Goal: Task Accomplishment & Management: Manage account settings

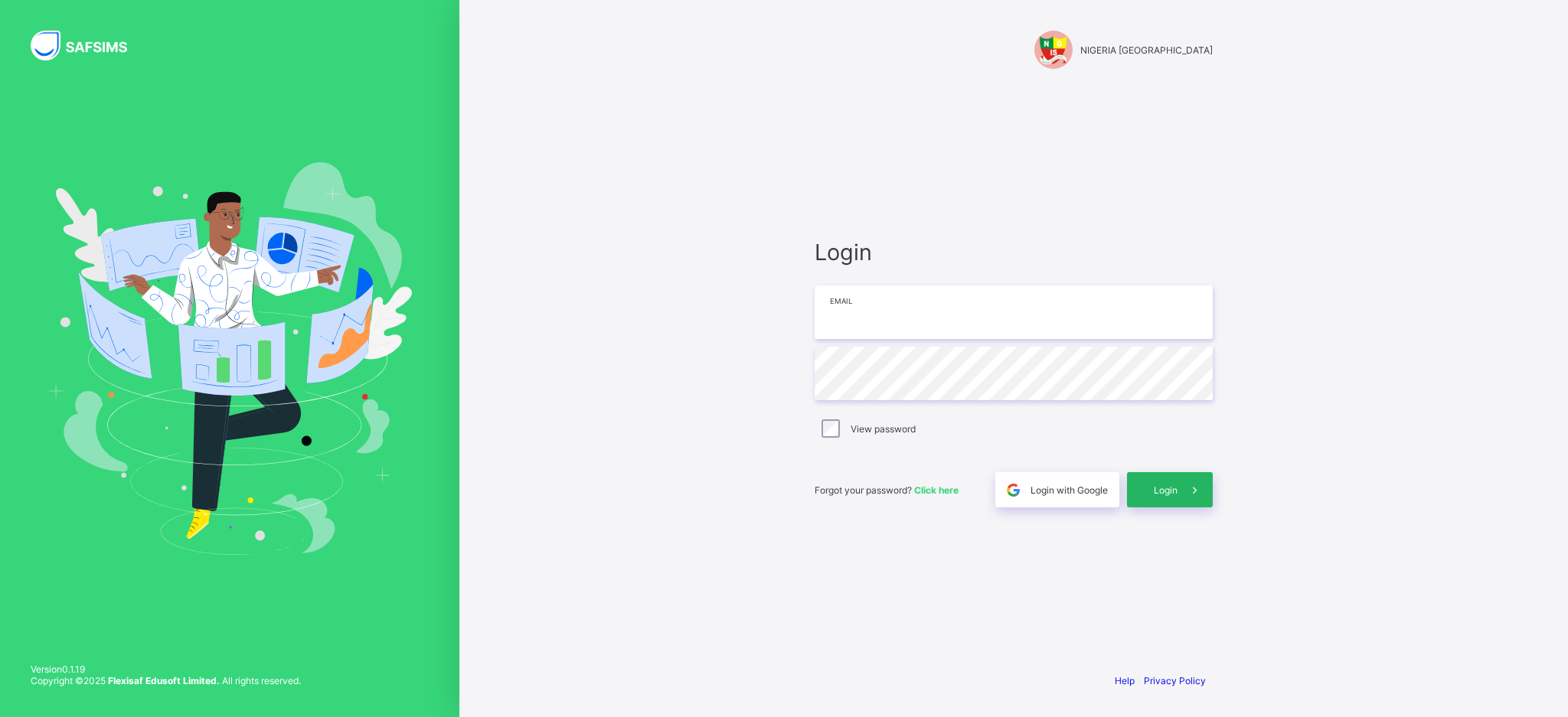
type input "**********"
click at [1170, 497] on div "Login" at bounding box center [1170, 490] width 85 height 35
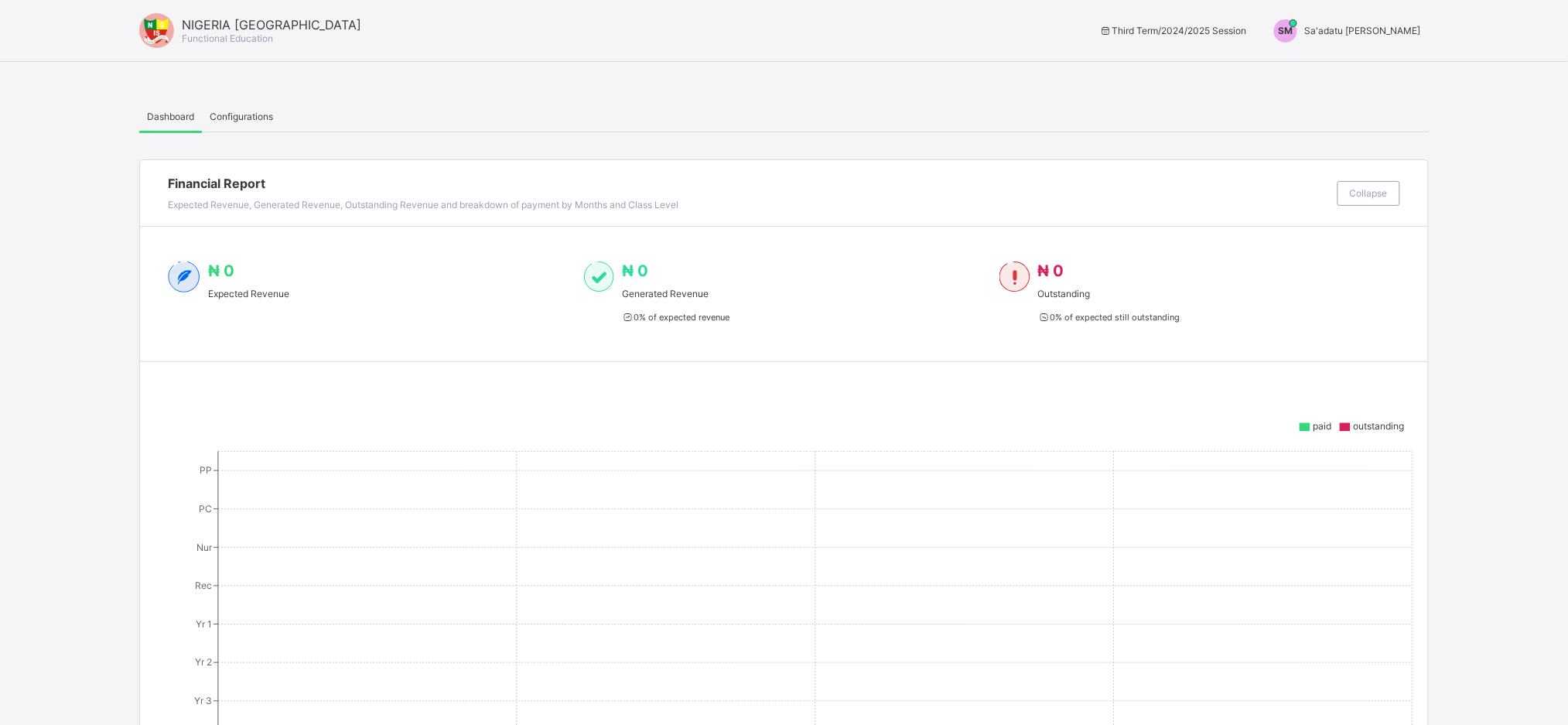
click at [1293, 29] on span "SM" at bounding box center [1286, 30] width 15 height 11
click at [1352, 66] on span "Switch to Admin View" at bounding box center [1364, 66] width 118 height 18
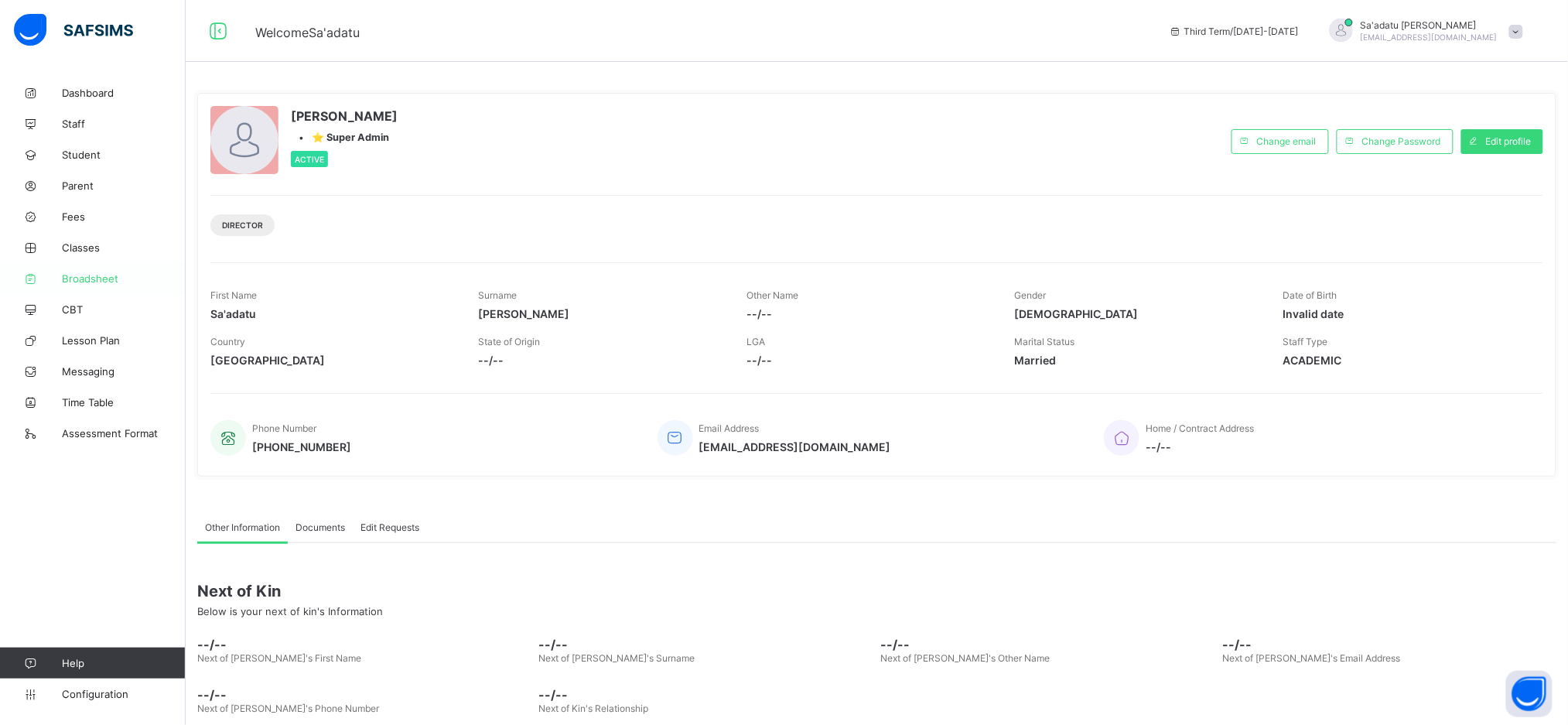
click at [90, 277] on span "Broadsheet" at bounding box center [123, 278] width 124 height 12
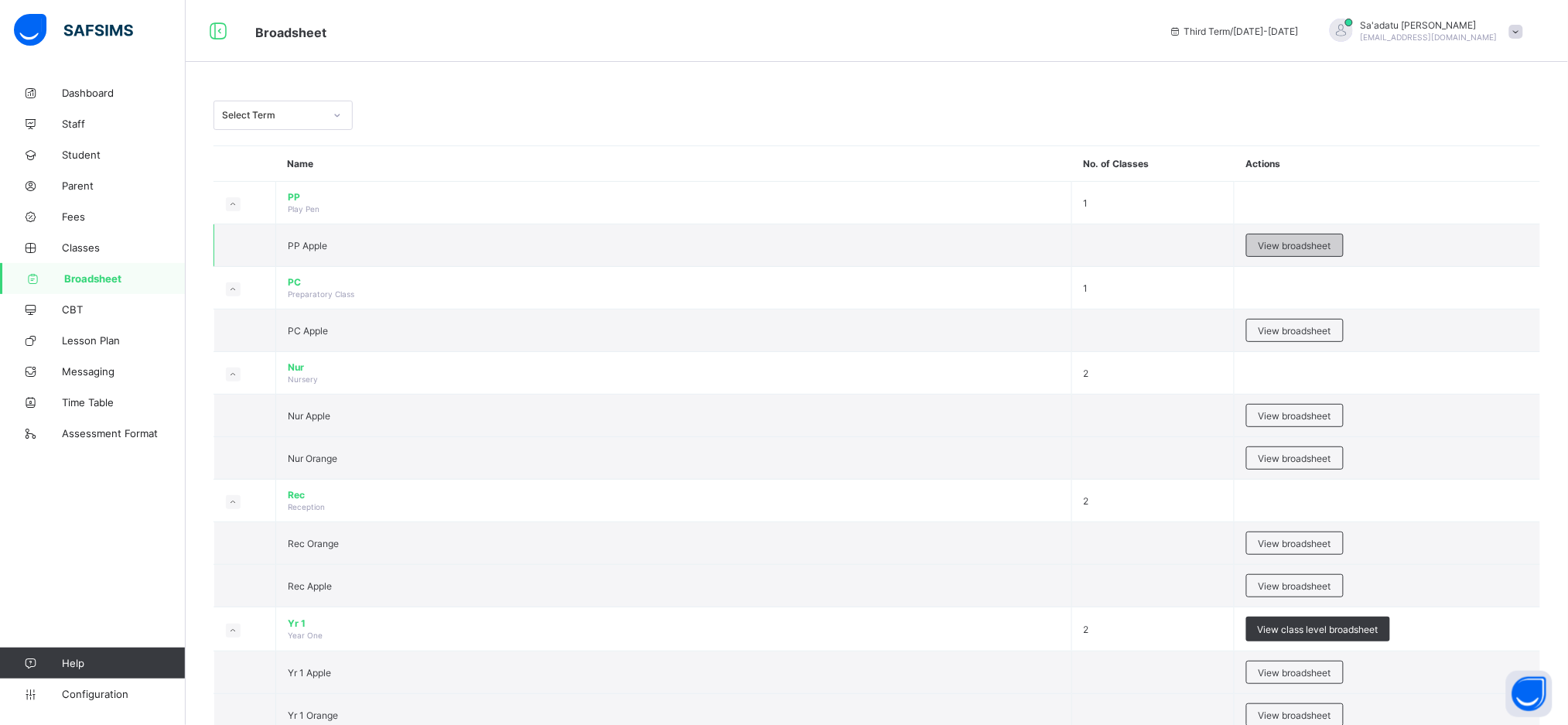
click at [1303, 252] on div "View broadsheet" at bounding box center [1295, 245] width 98 height 23
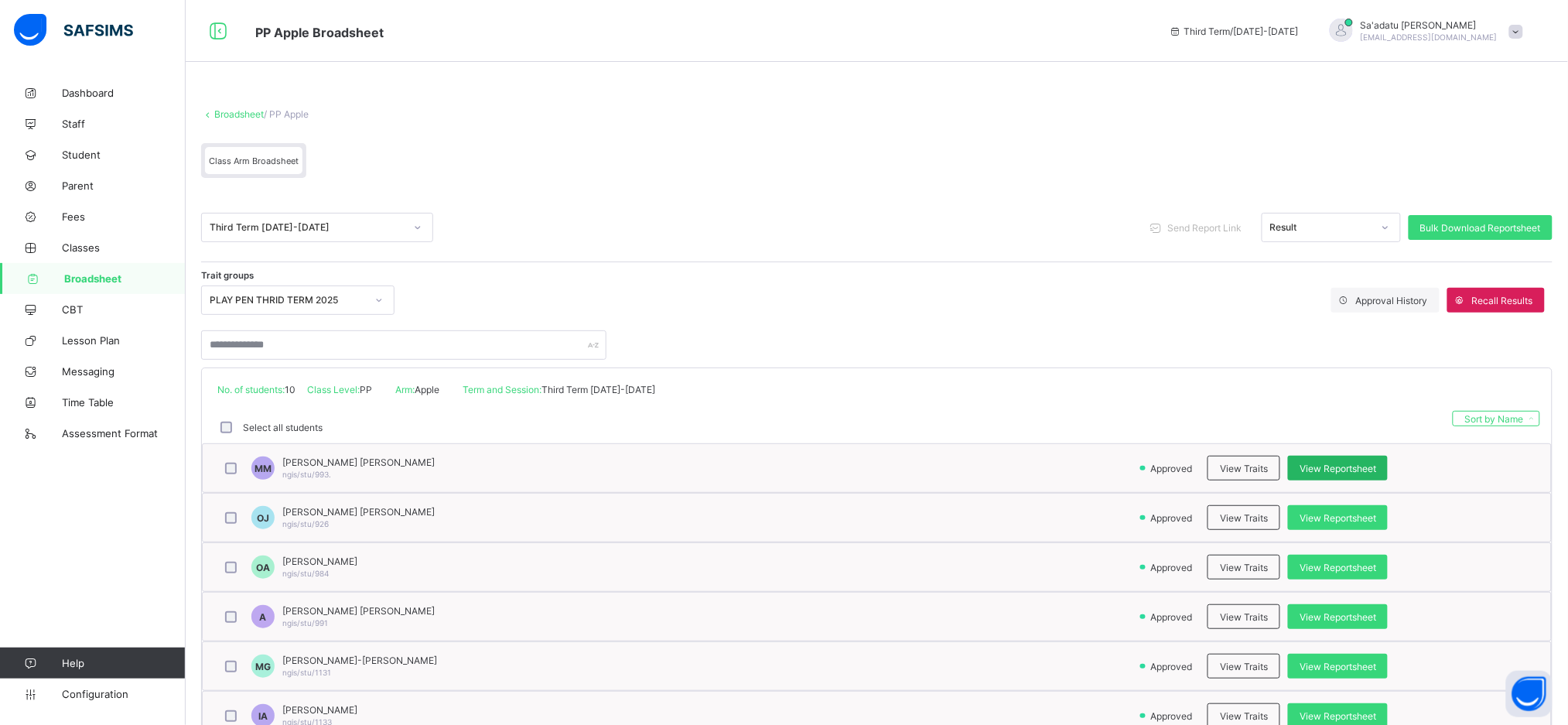
click at [1346, 467] on span "View Reportsheet" at bounding box center [1337, 469] width 77 height 11
click at [1343, 515] on span "View Reportsheet" at bounding box center [1337, 518] width 77 height 11
click at [1248, 514] on span "View Traits" at bounding box center [1244, 518] width 48 height 11
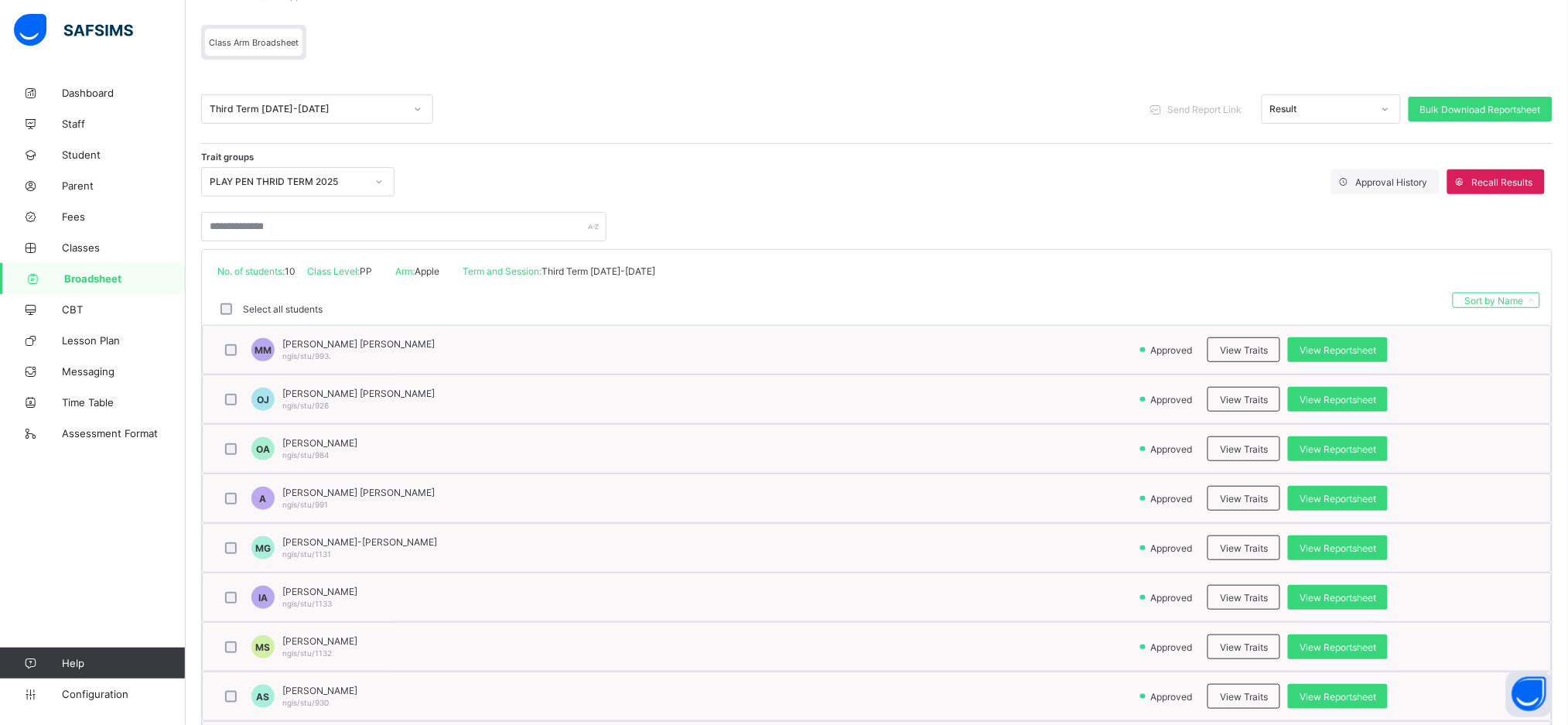
scroll to position [119, 0]
click at [1253, 398] on span "View Traits" at bounding box center [1244, 398] width 48 height 11
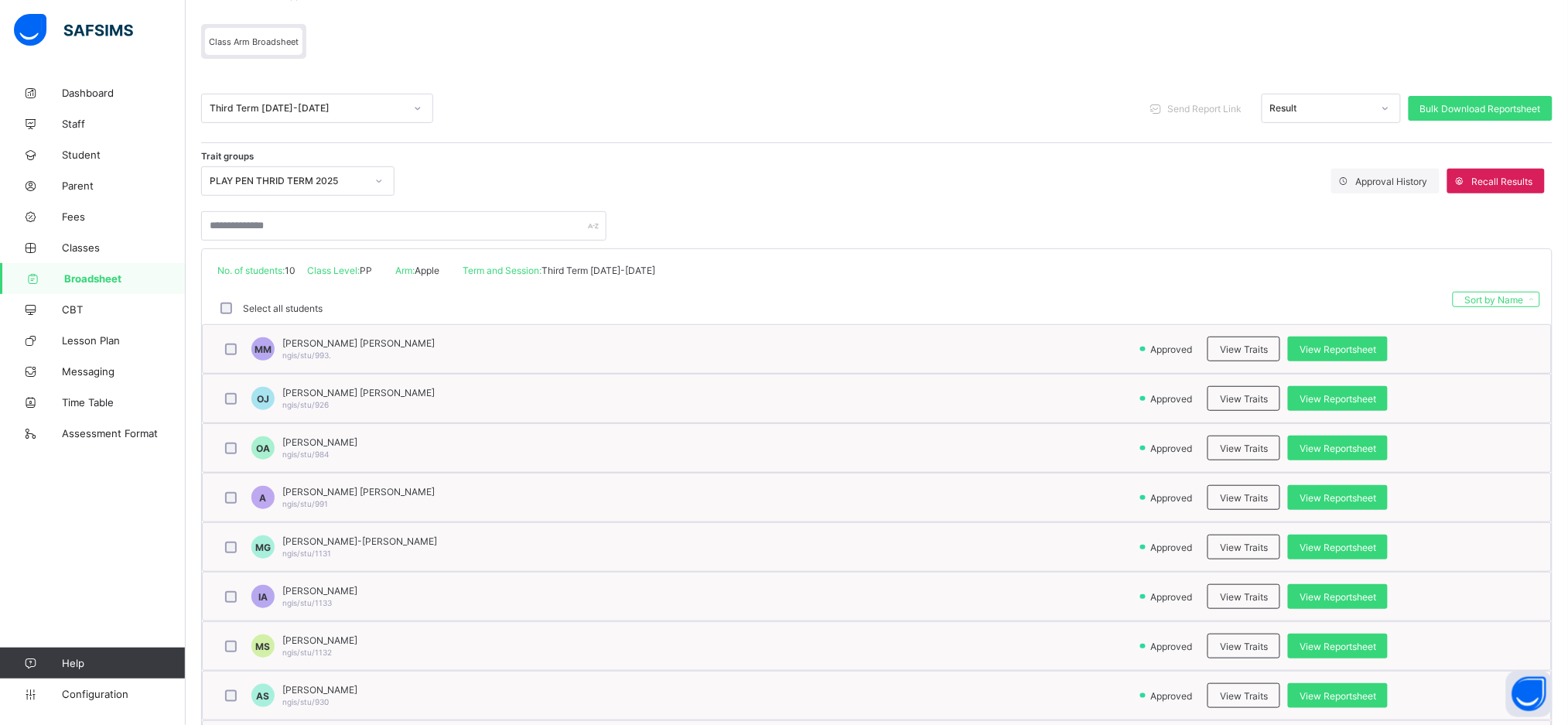
scroll to position [0, 0]
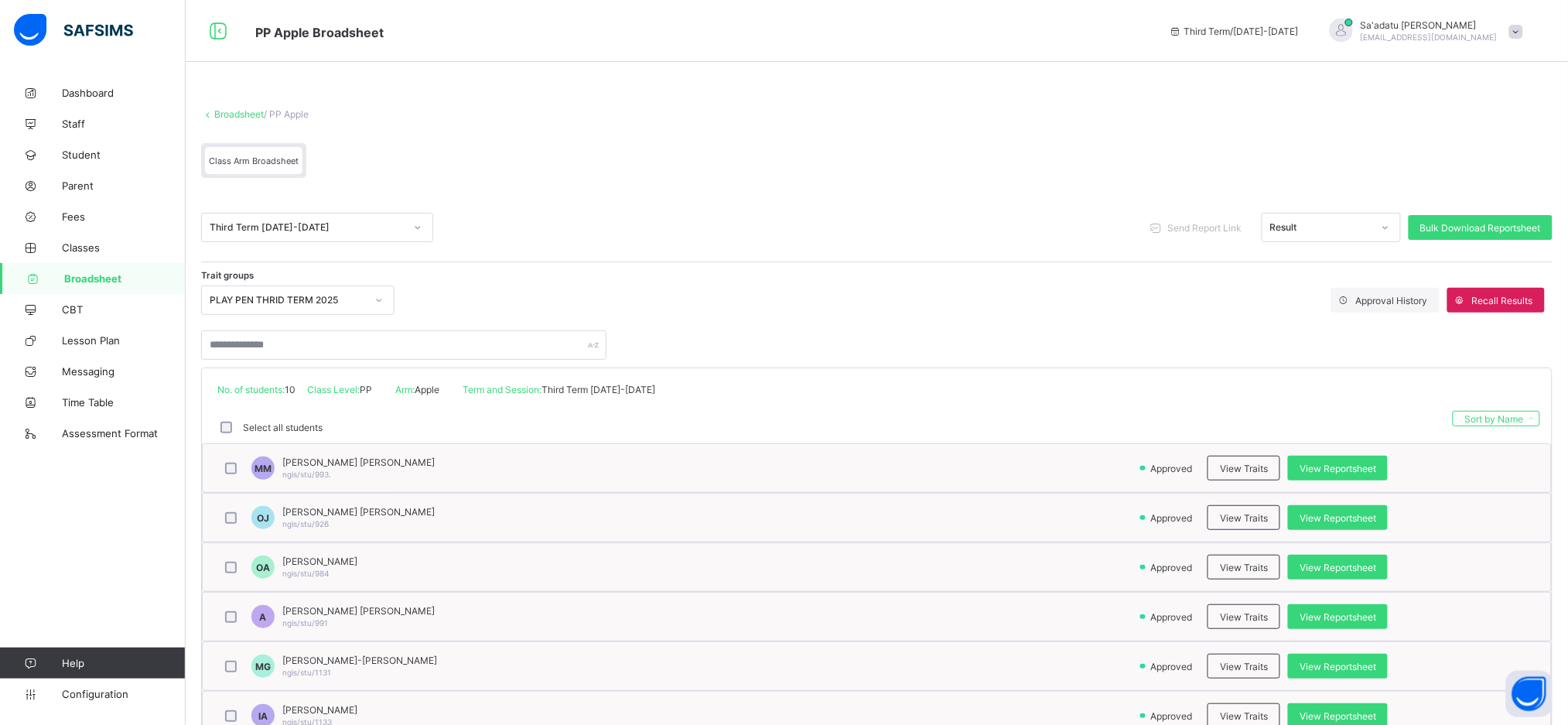
click at [236, 115] on link "Broadsheet" at bounding box center [239, 114] width 49 height 11
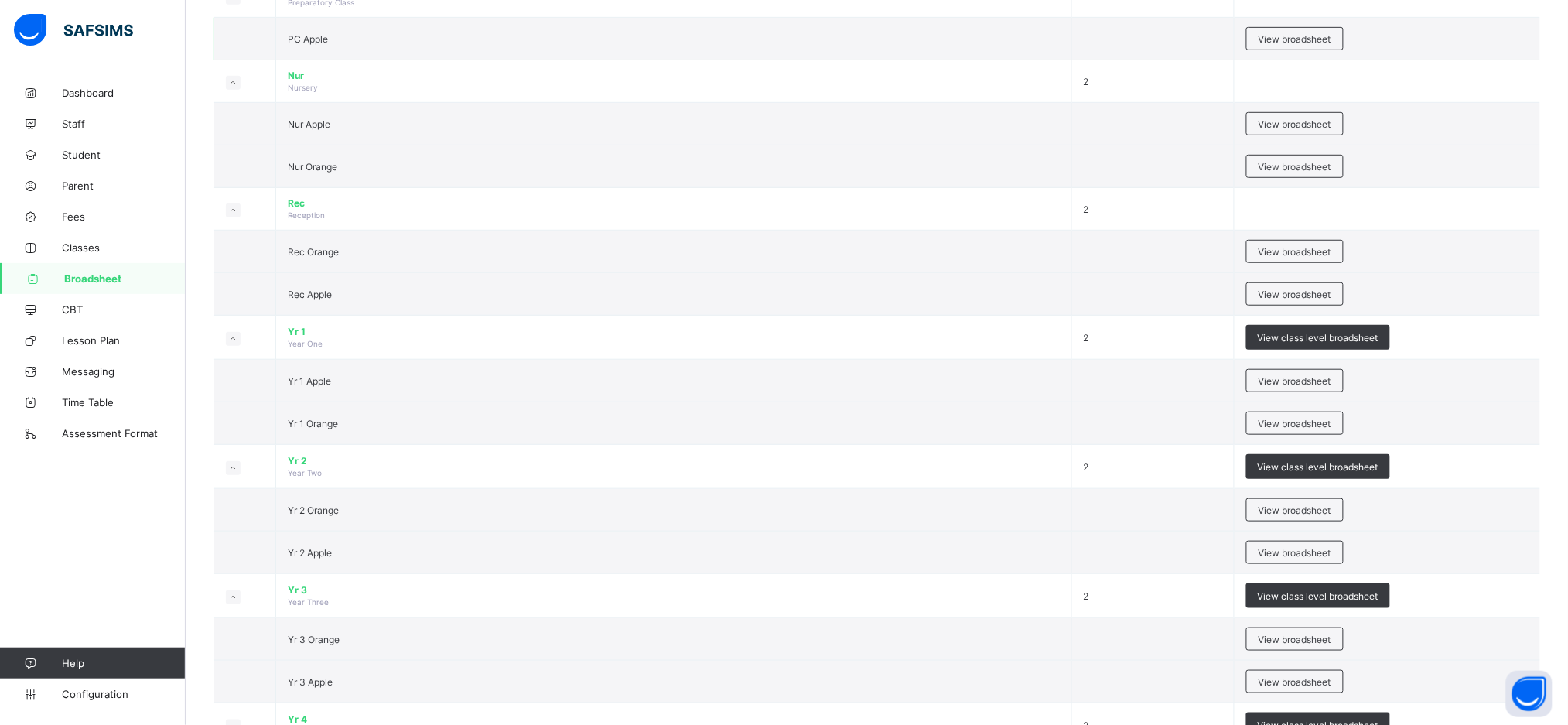
scroll to position [292, 0]
click at [1287, 301] on div "View broadsheet" at bounding box center [1295, 293] width 98 height 23
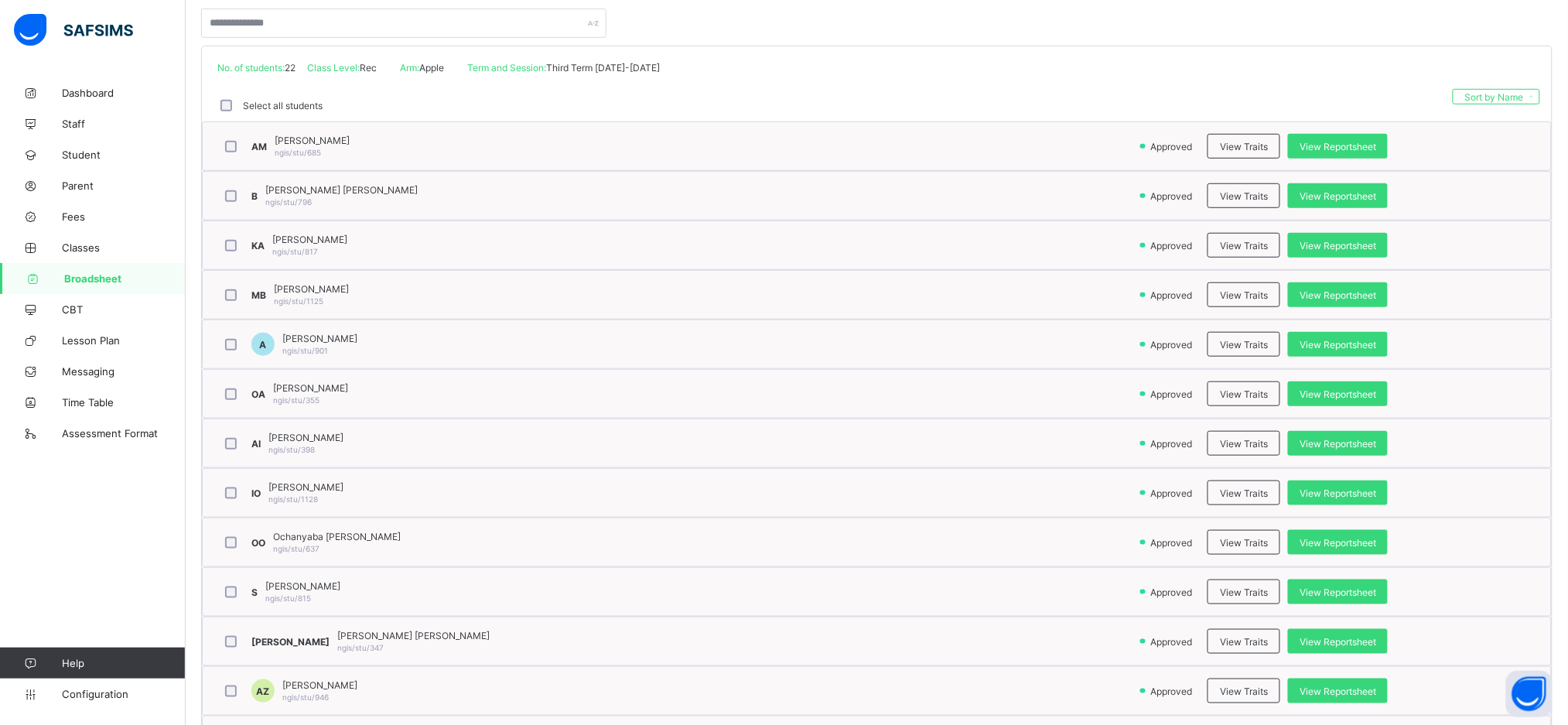
scroll to position [345, 0]
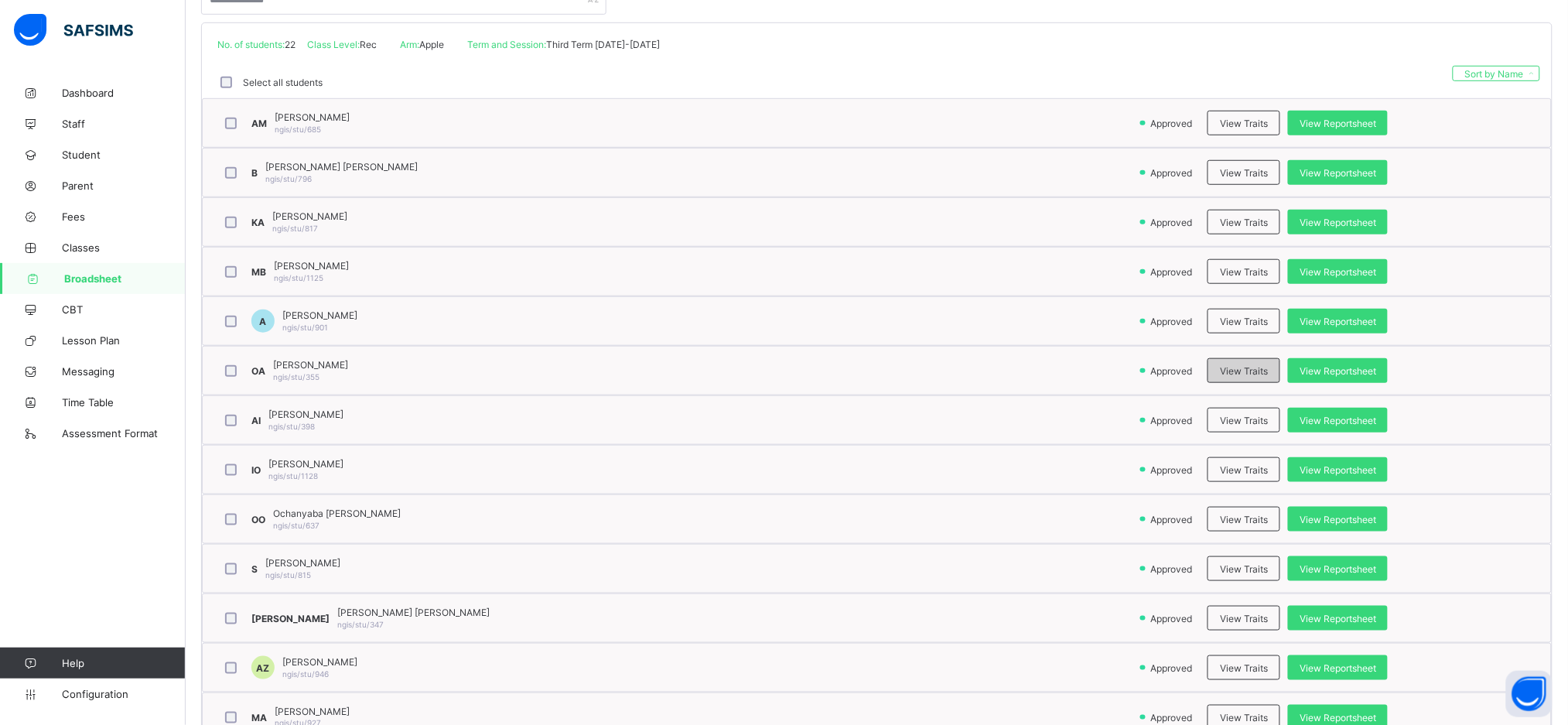
click at [1262, 368] on span "View Traits" at bounding box center [1244, 371] width 48 height 11
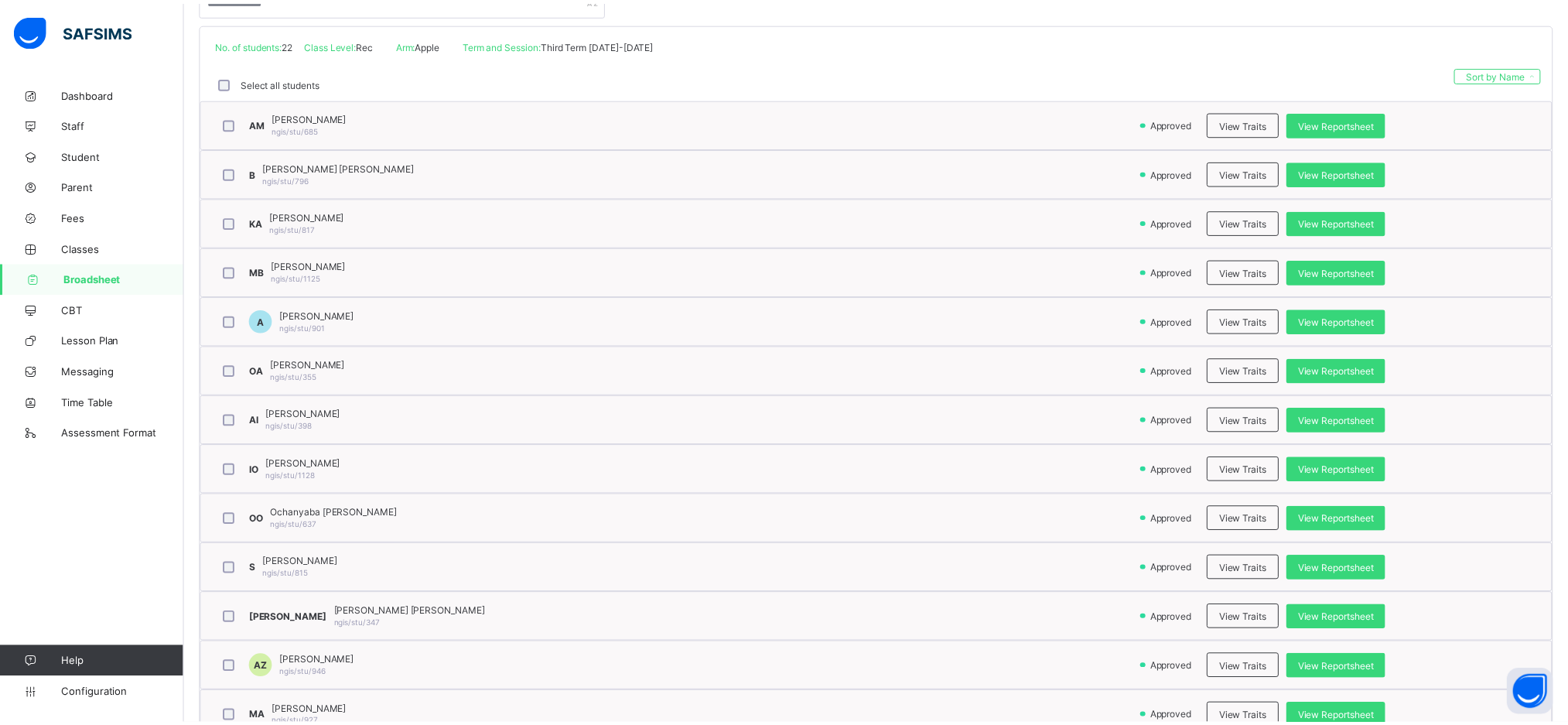
scroll to position [2252, 0]
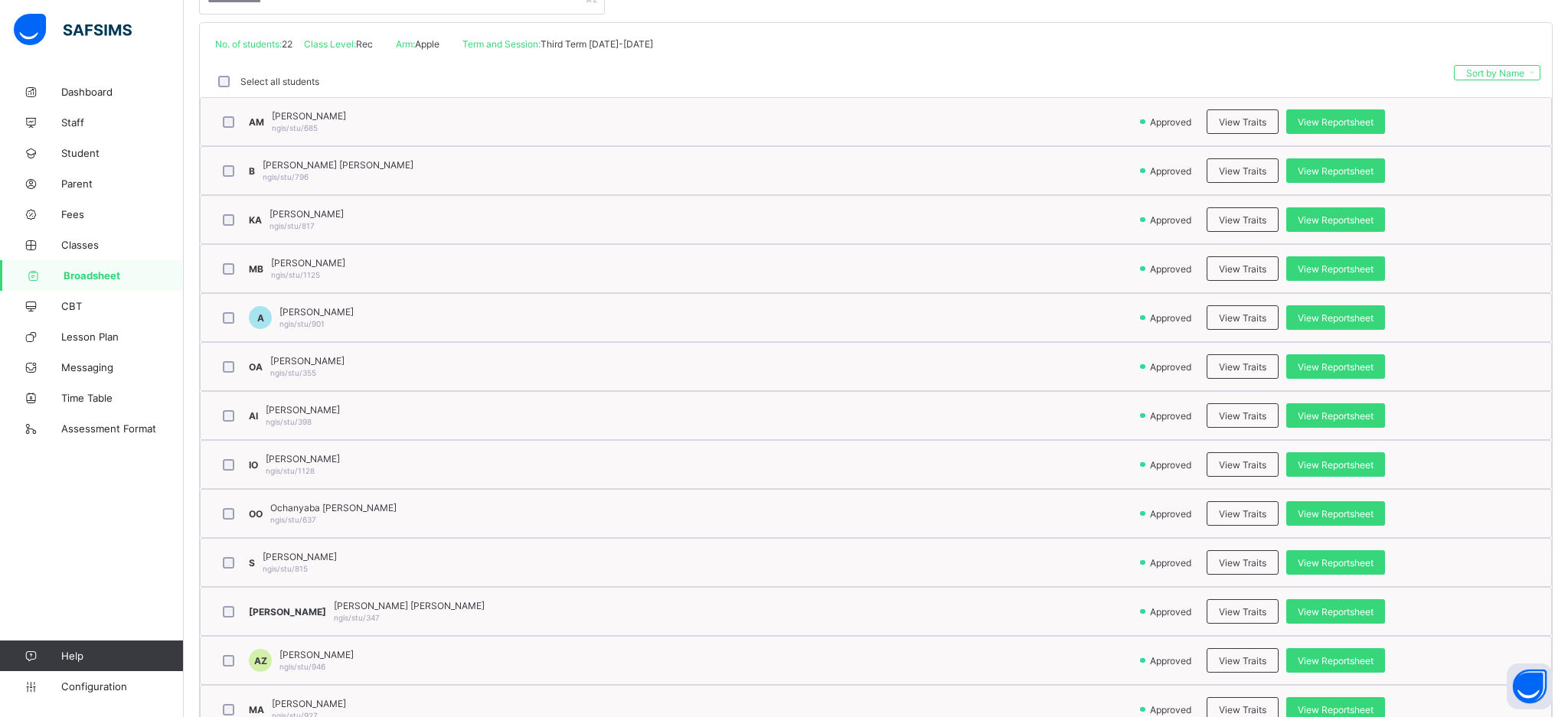
click at [1320, 366] on span "View Reportsheet" at bounding box center [1323, 367] width 76 height 11
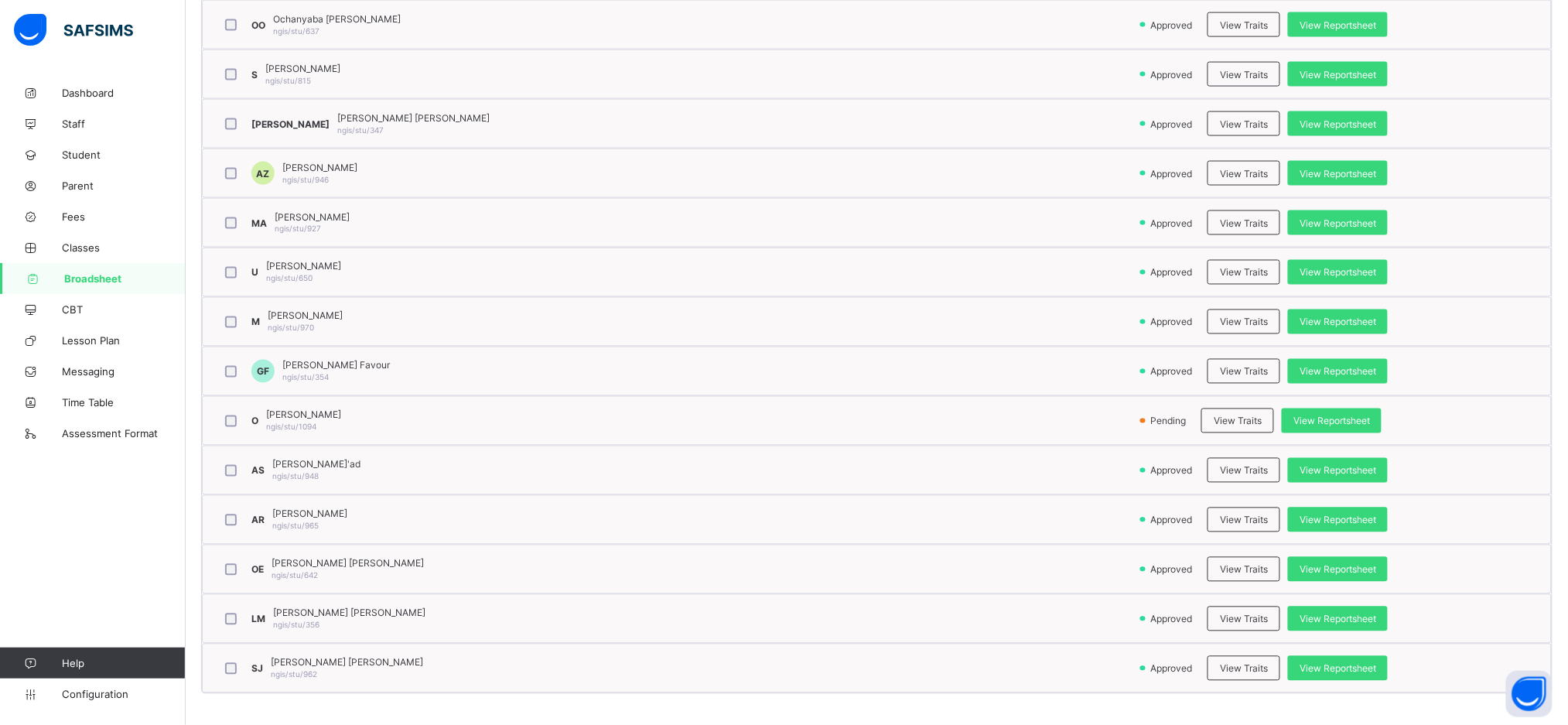
scroll to position [0, 0]
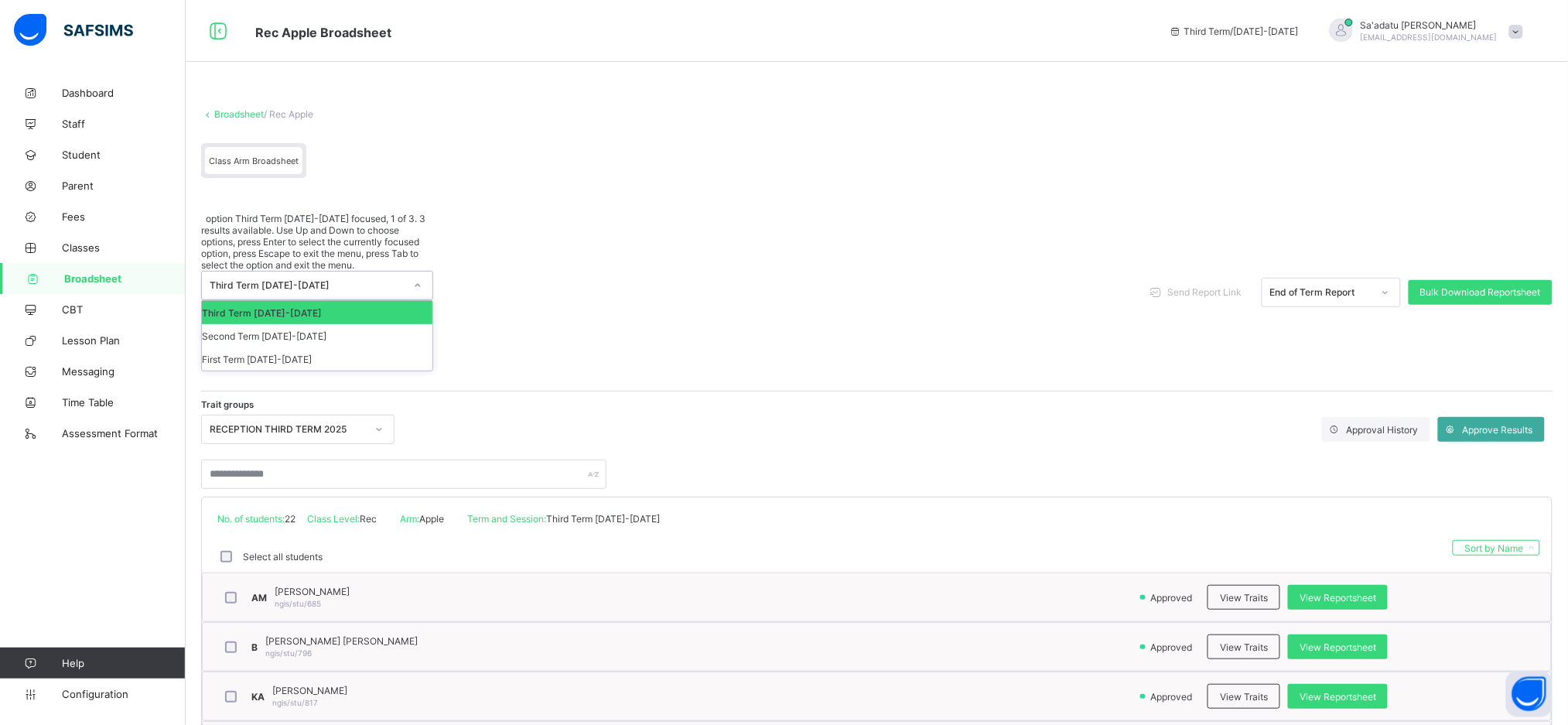
click at [382, 280] on div "Third Term 2024-2025" at bounding box center [306, 285] width 195 height 11
click at [382, 324] on div "Second Term 2024-2025" at bounding box center [317, 336] width 231 height 23
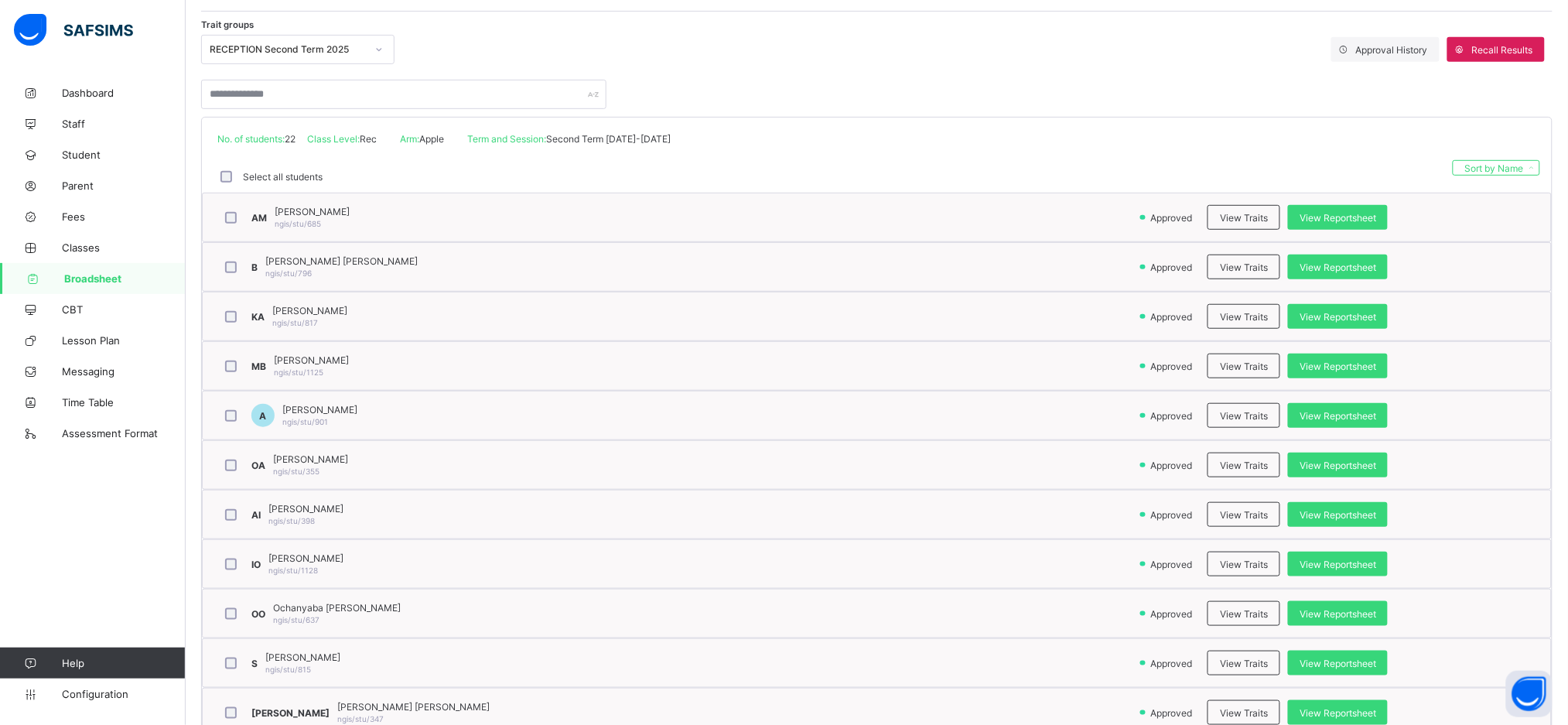
scroll to position [252, 0]
click at [1342, 416] on span "View Reportsheet" at bounding box center [1337, 415] width 77 height 11
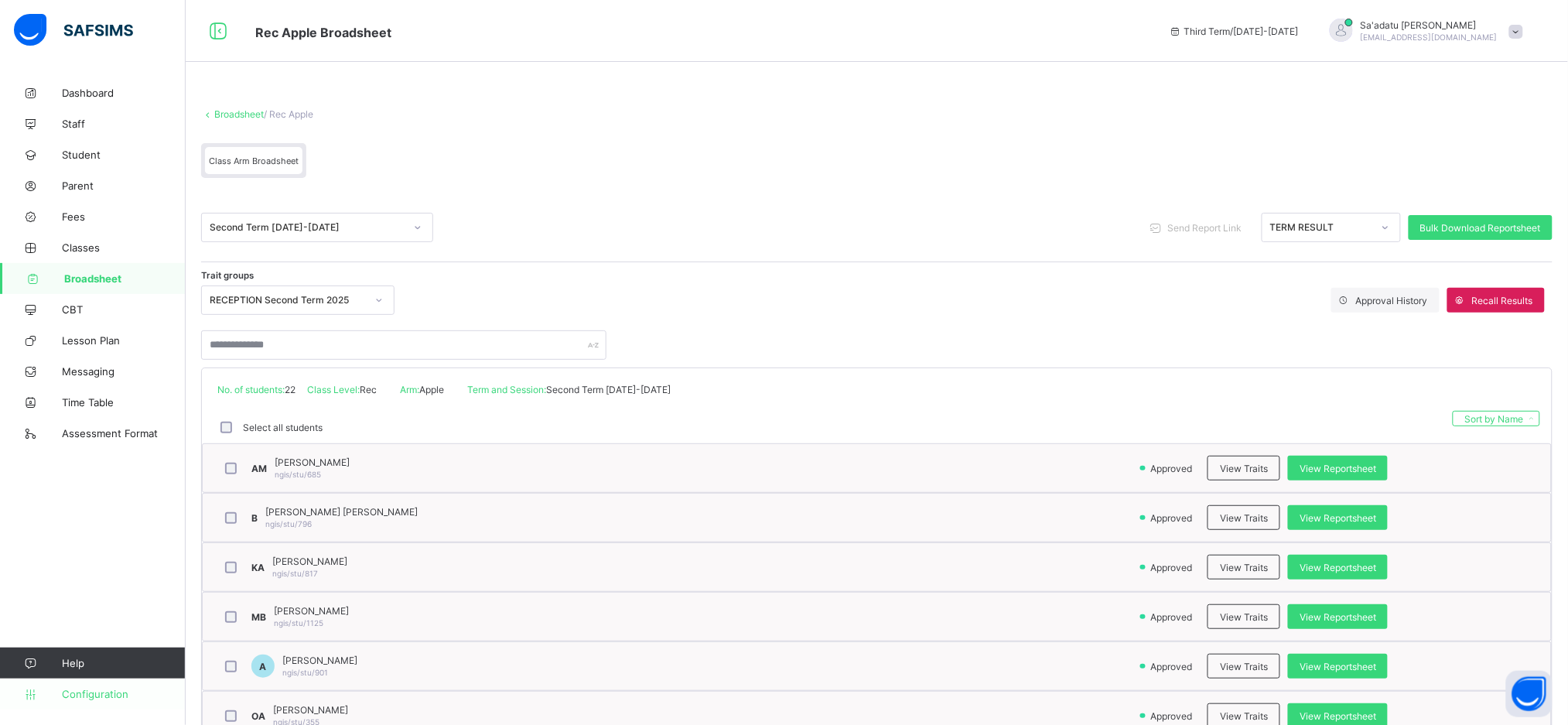
click at [100, 699] on span "Configuration" at bounding box center [123, 694] width 123 height 12
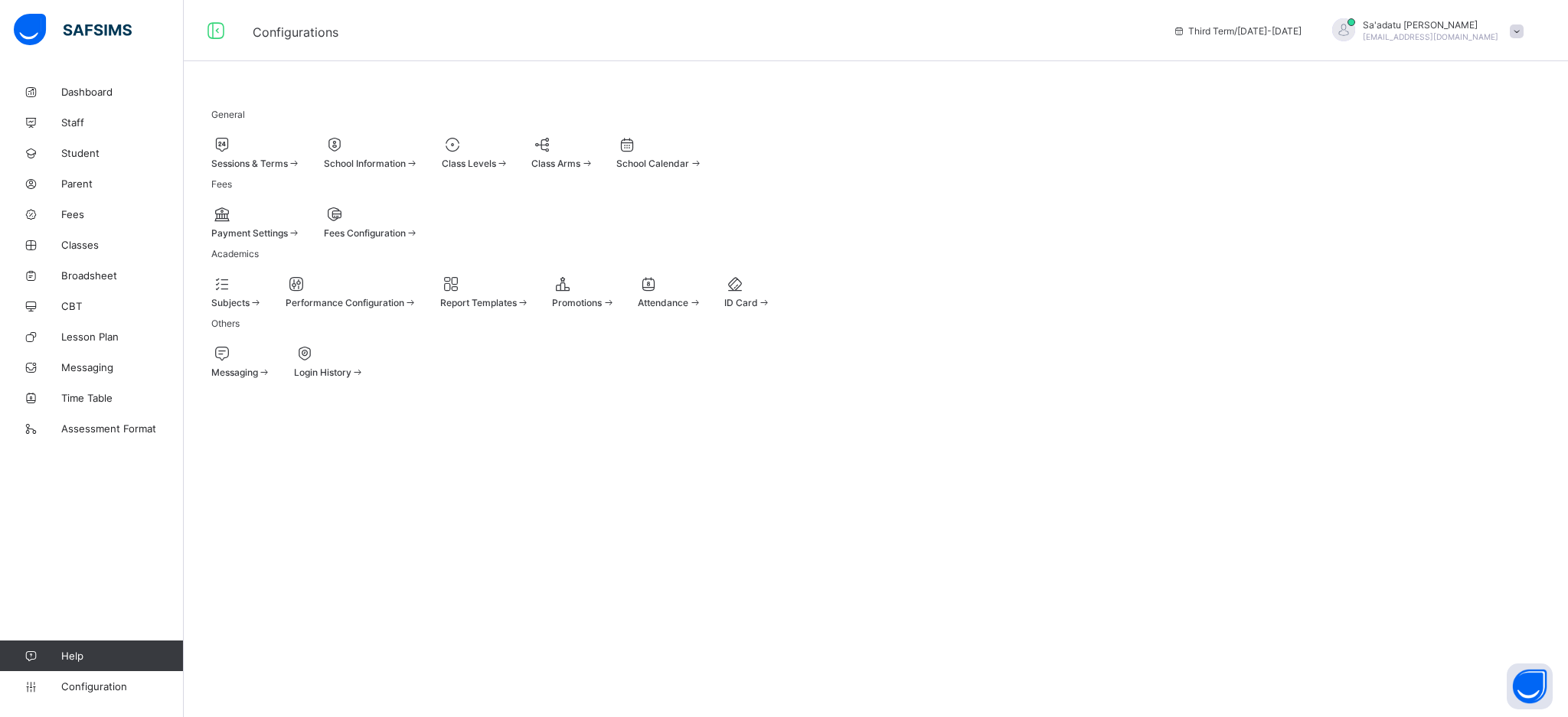
click at [509, 169] on div "Class Levels" at bounding box center [475, 152] width 67 height 34
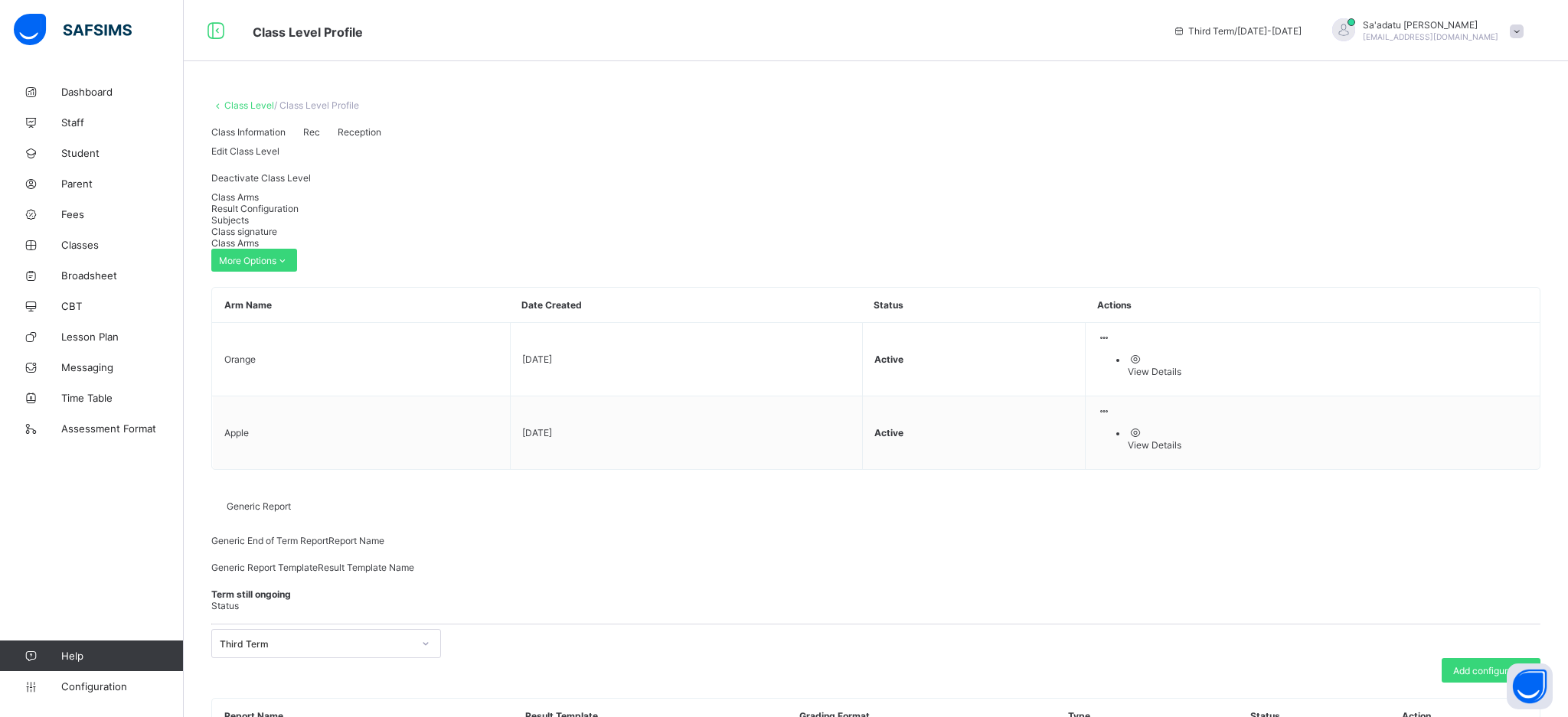
click at [314, 214] on div "Result Configuration" at bounding box center [876, 208] width 1329 height 11
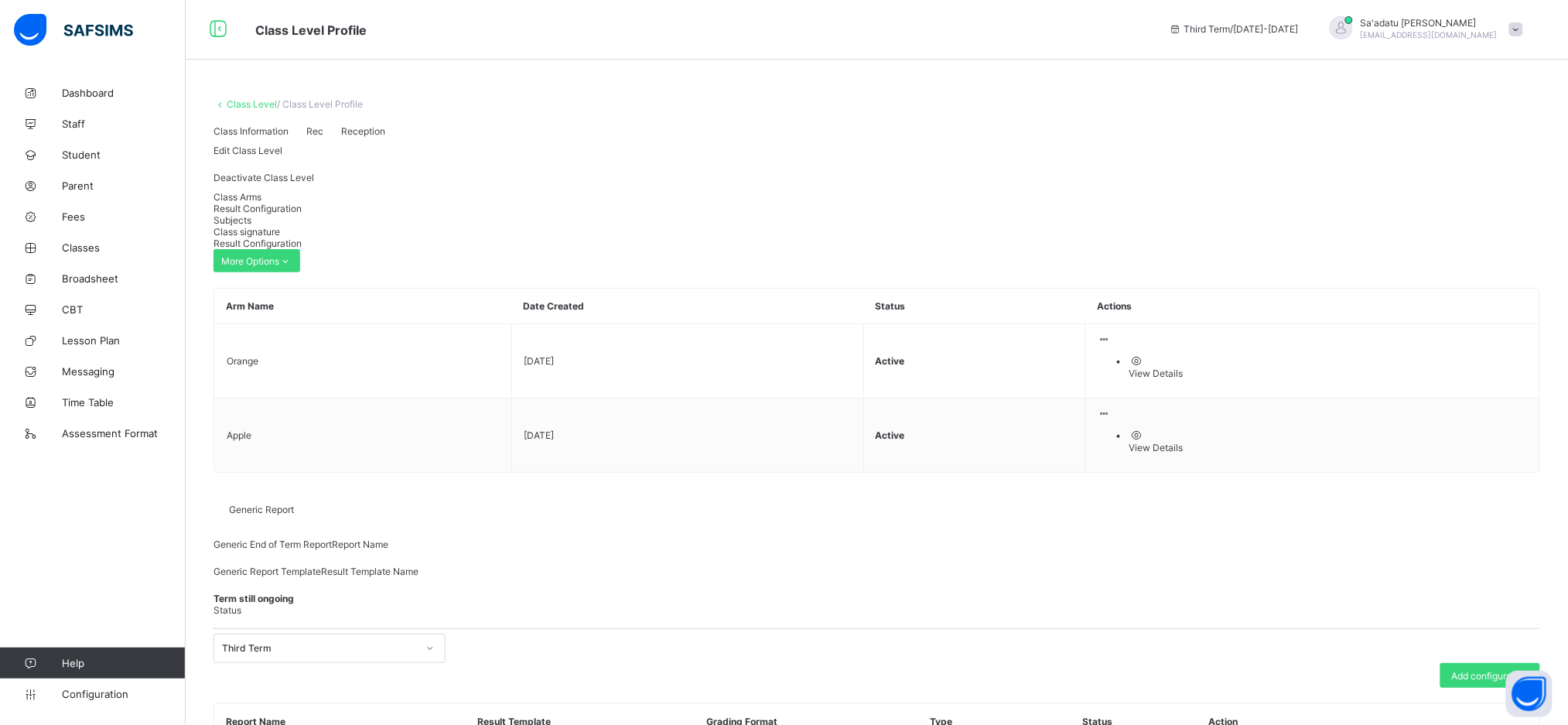
type input "**********"
click at [107, 700] on span "Configuration" at bounding box center [123, 694] width 123 height 12
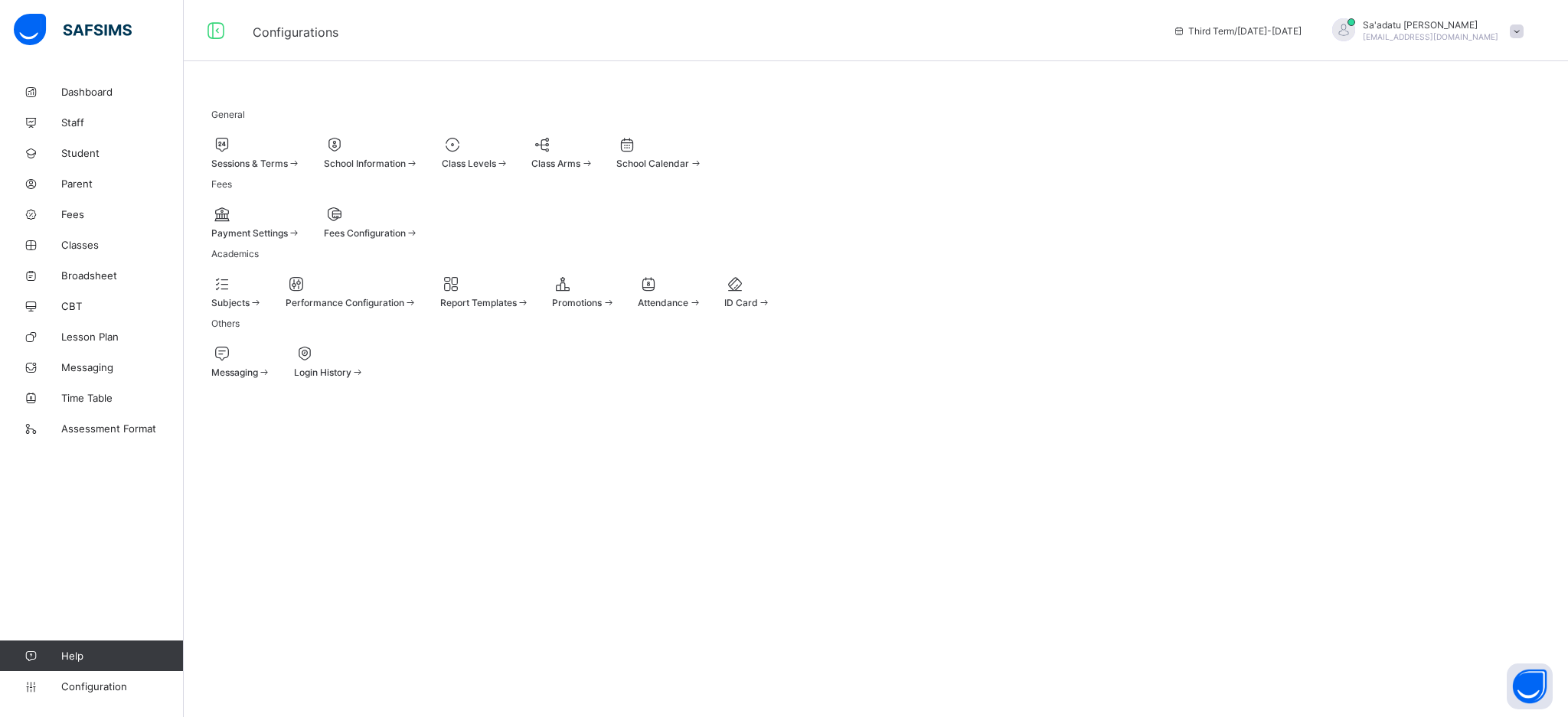
click at [530, 294] on div at bounding box center [484, 284] width 90 height 18
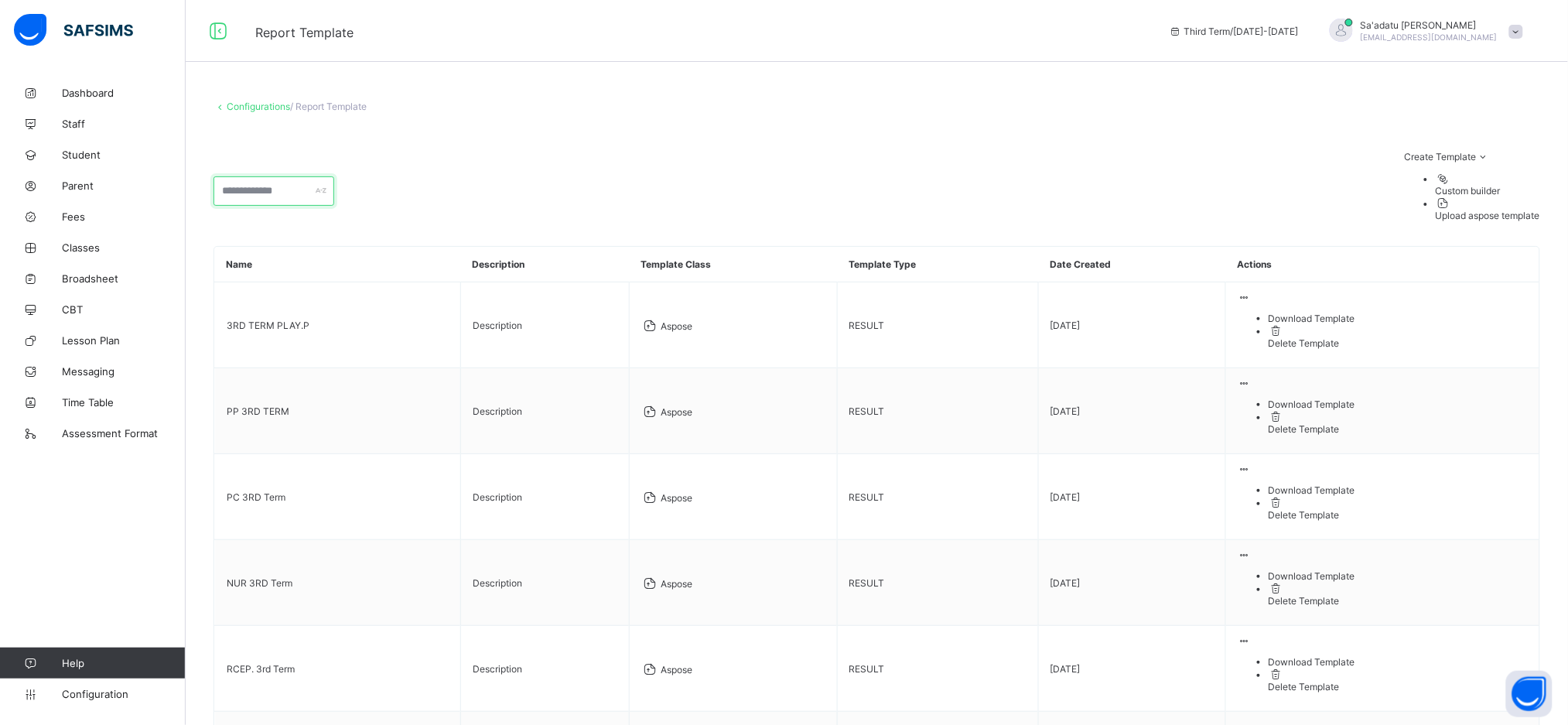
click at [267, 176] on input "text" at bounding box center [274, 190] width 121 height 29
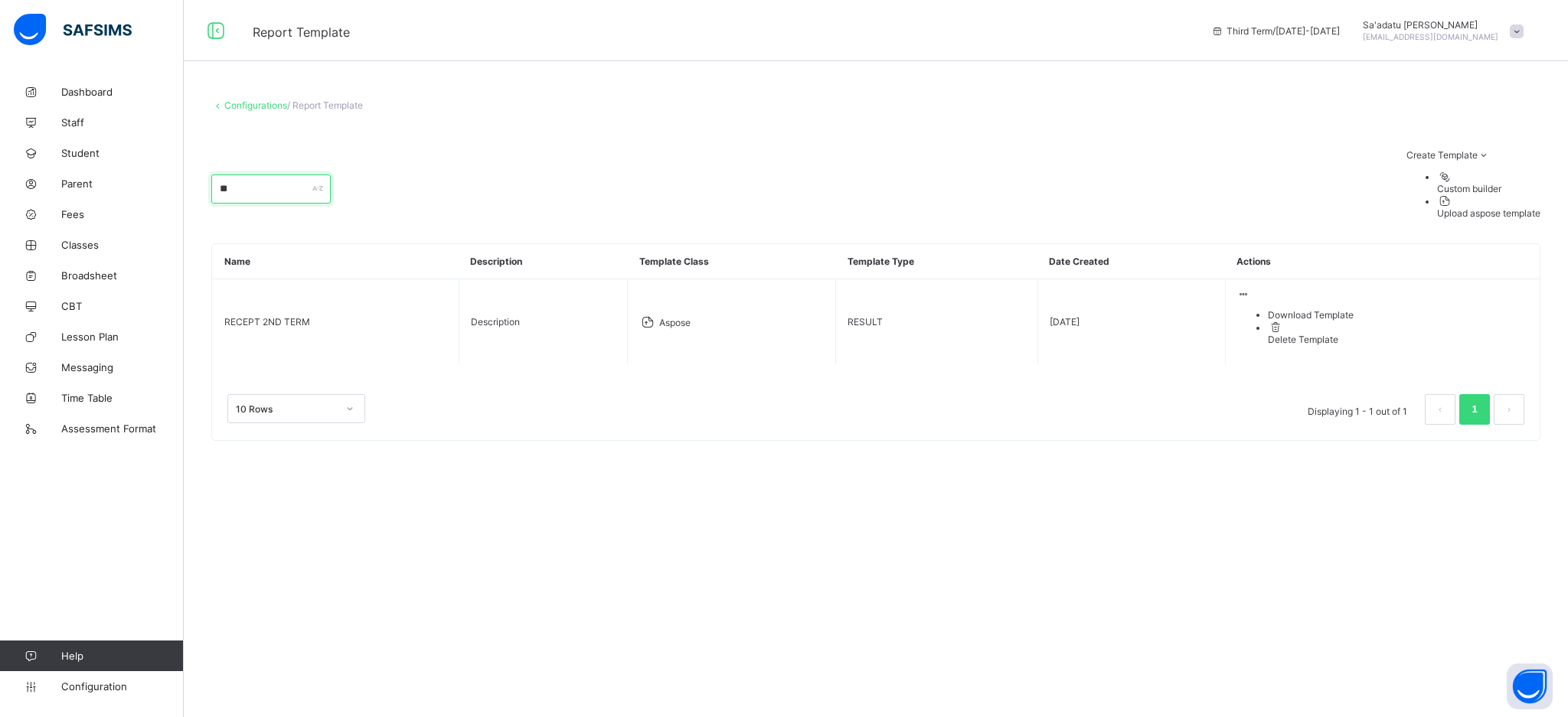
type input "*"
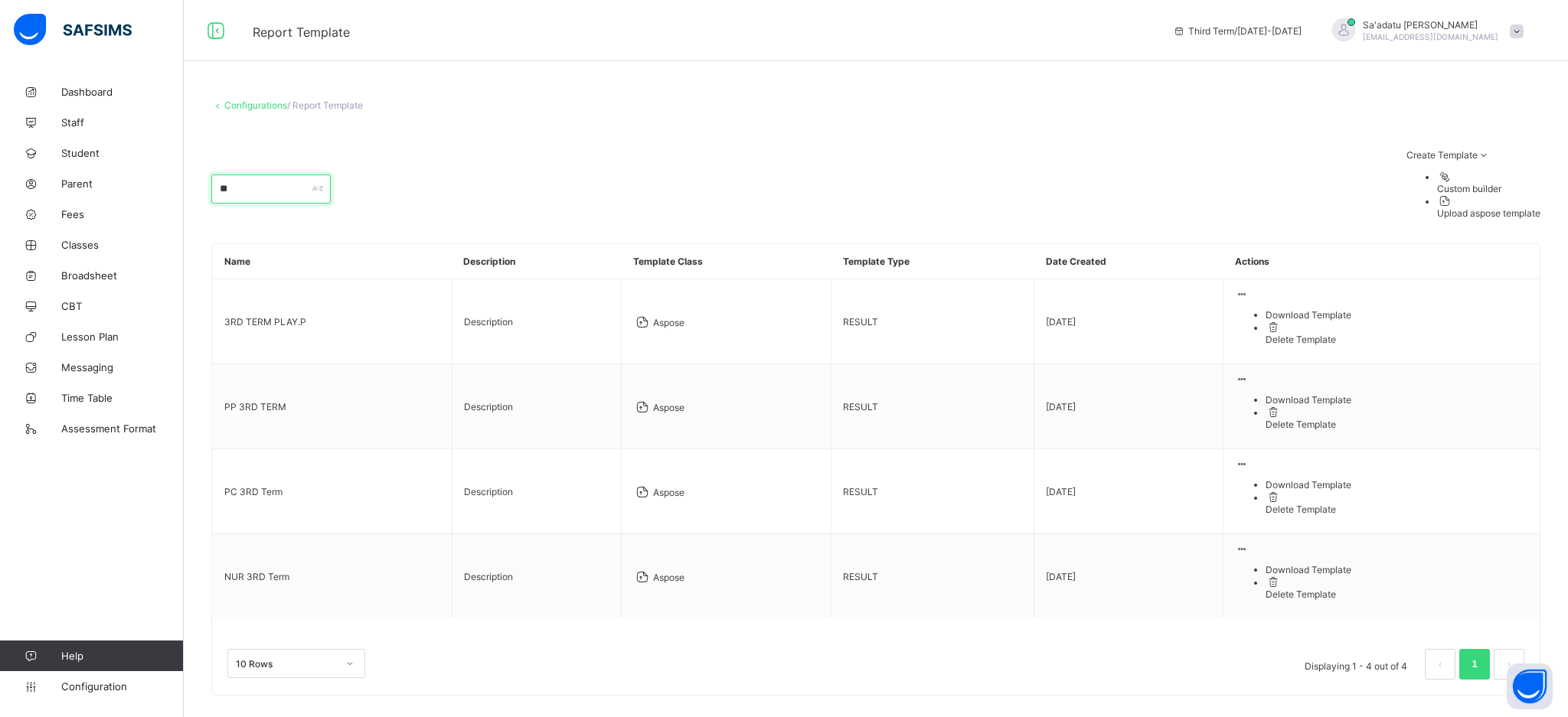
type input "*"
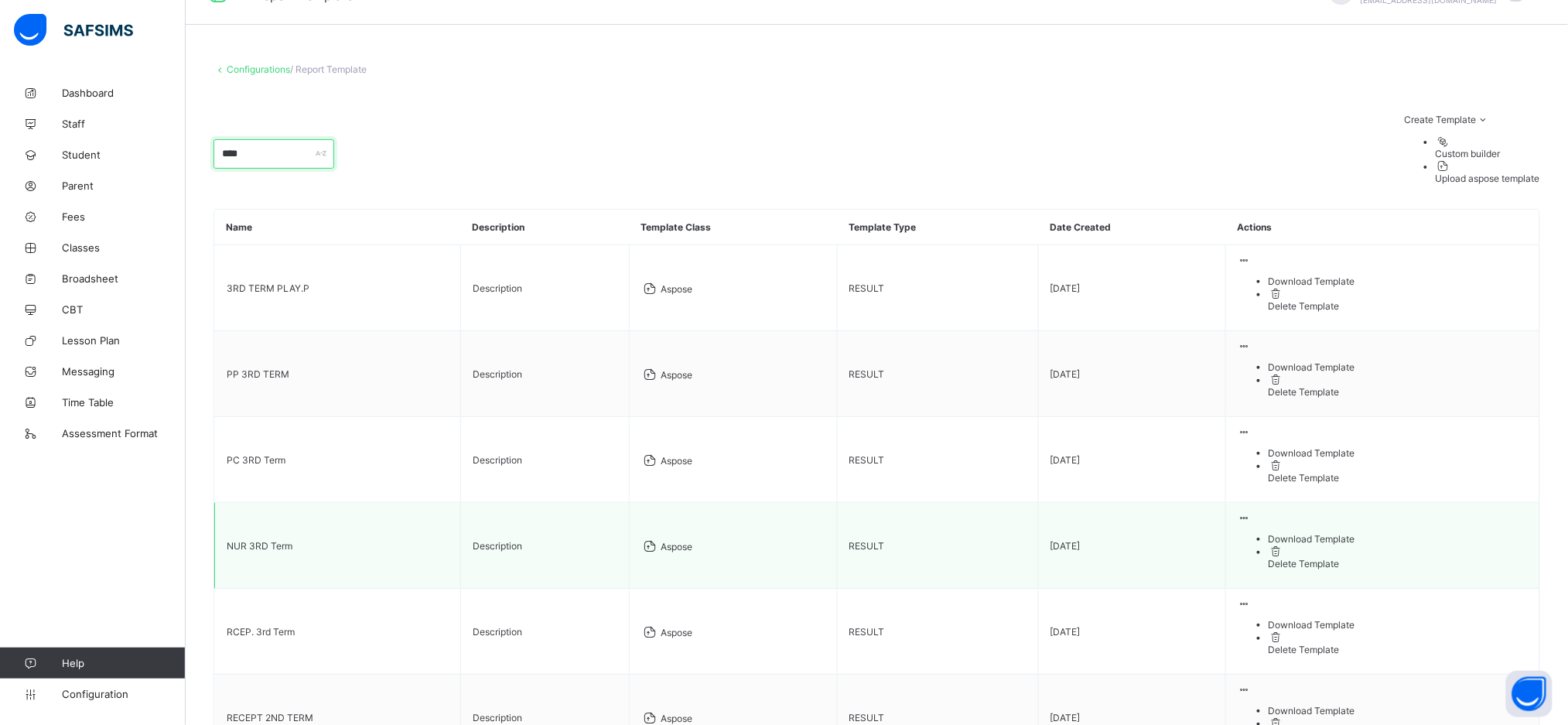
scroll to position [41, 0]
type input "****"
click at [106, 689] on span "Configuration" at bounding box center [123, 694] width 123 height 12
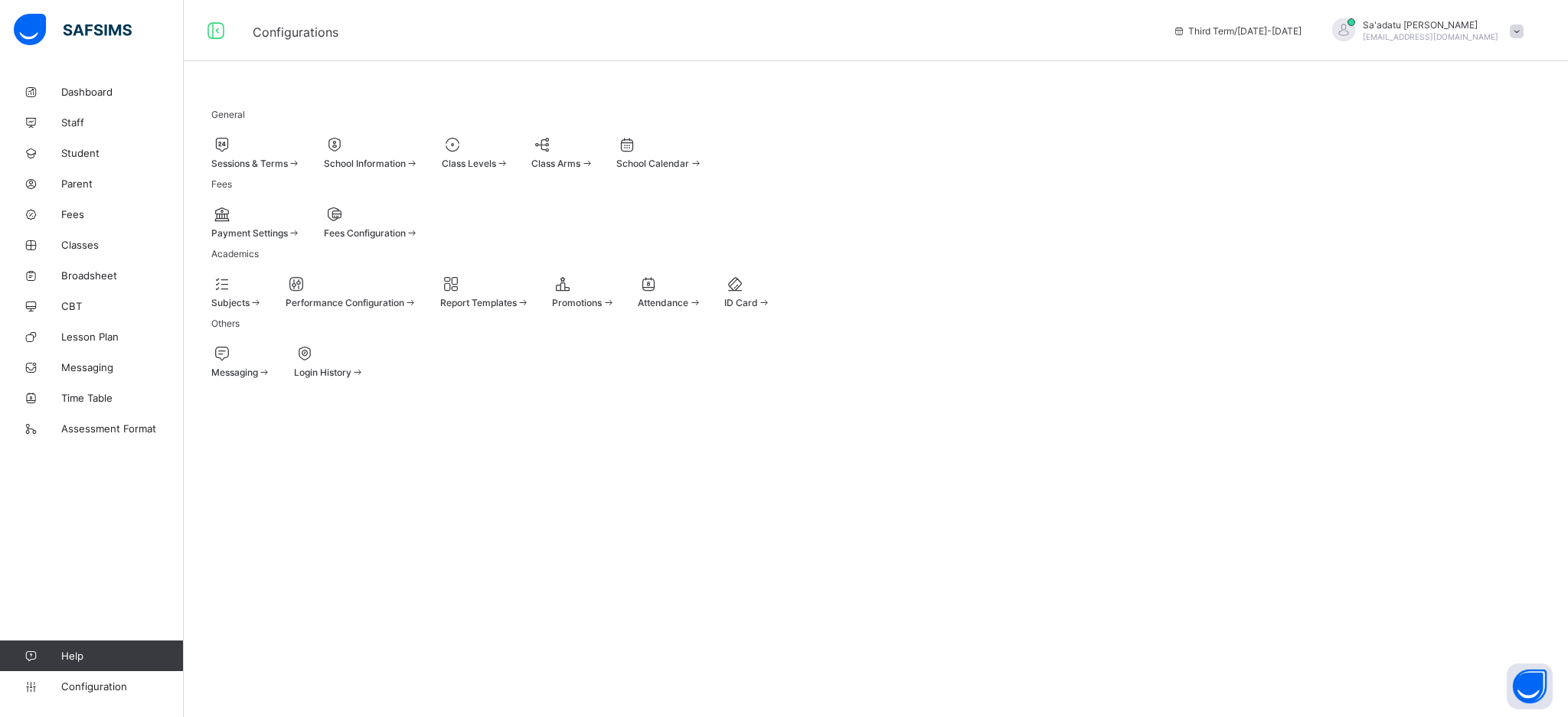
click at [509, 147] on div at bounding box center [475, 145] width 67 height 18
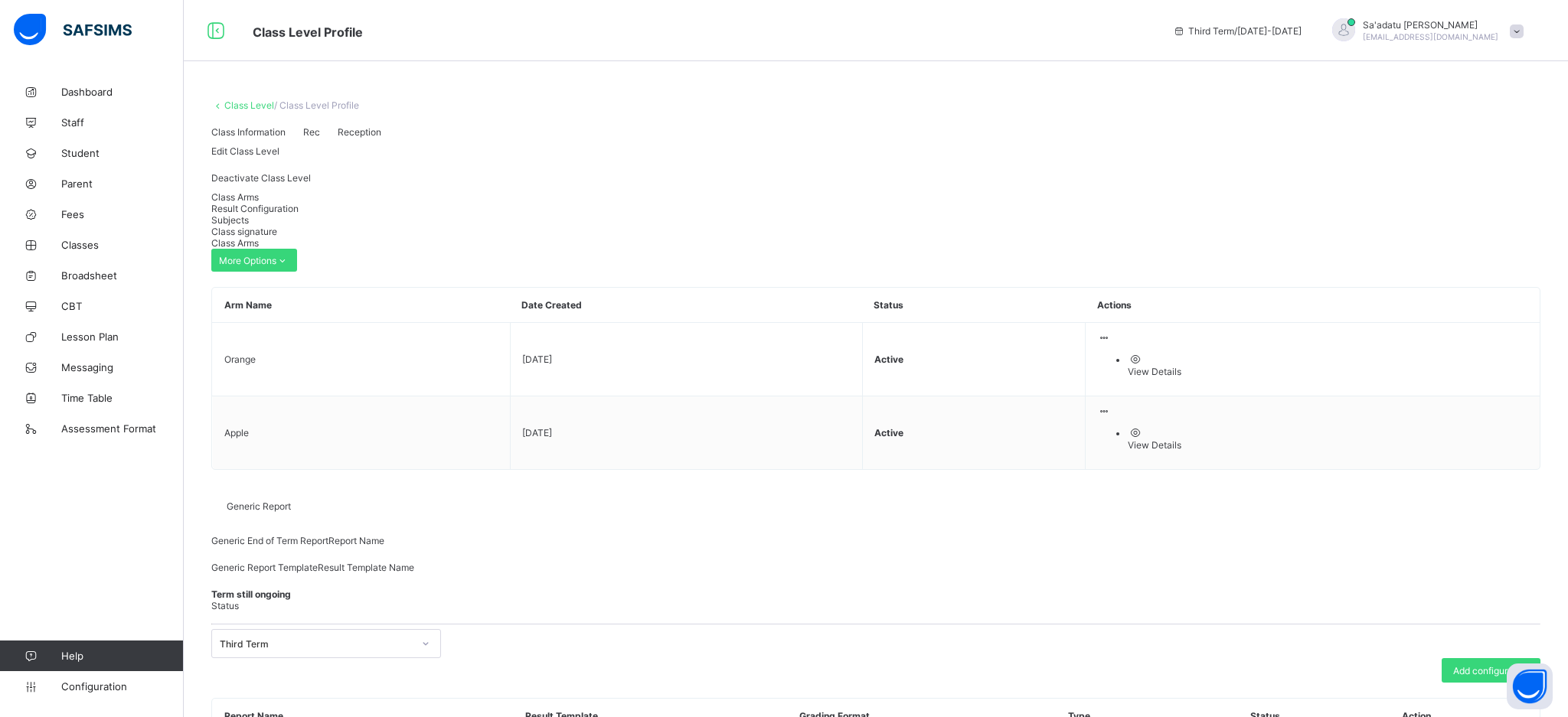
click at [345, 214] on div "Result Configuration" at bounding box center [876, 208] width 1329 height 11
click at [103, 683] on span "Configuration" at bounding box center [122, 687] width 122 height 12
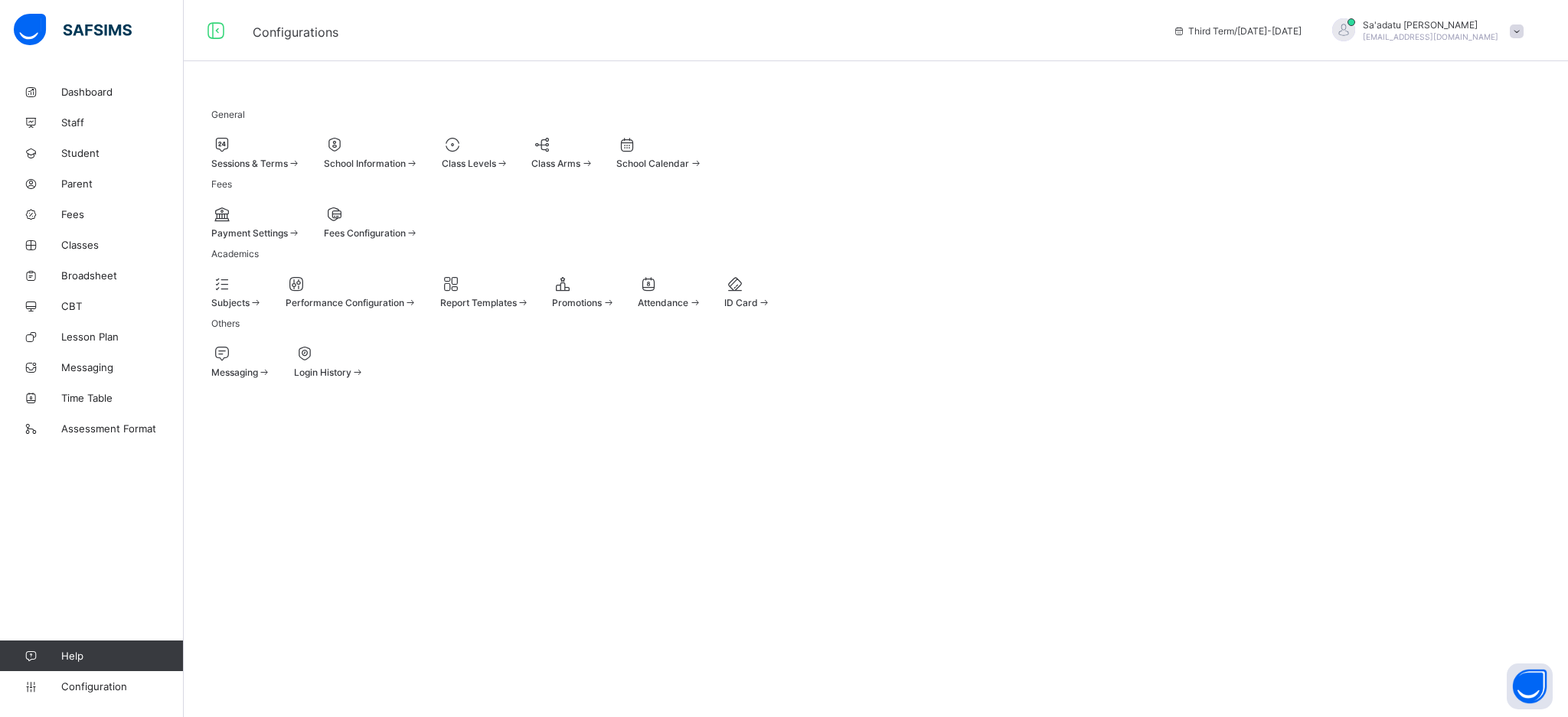
click at [517, 308] on span "Report Templates" at bounding box center [478, 302] width 77 height 11
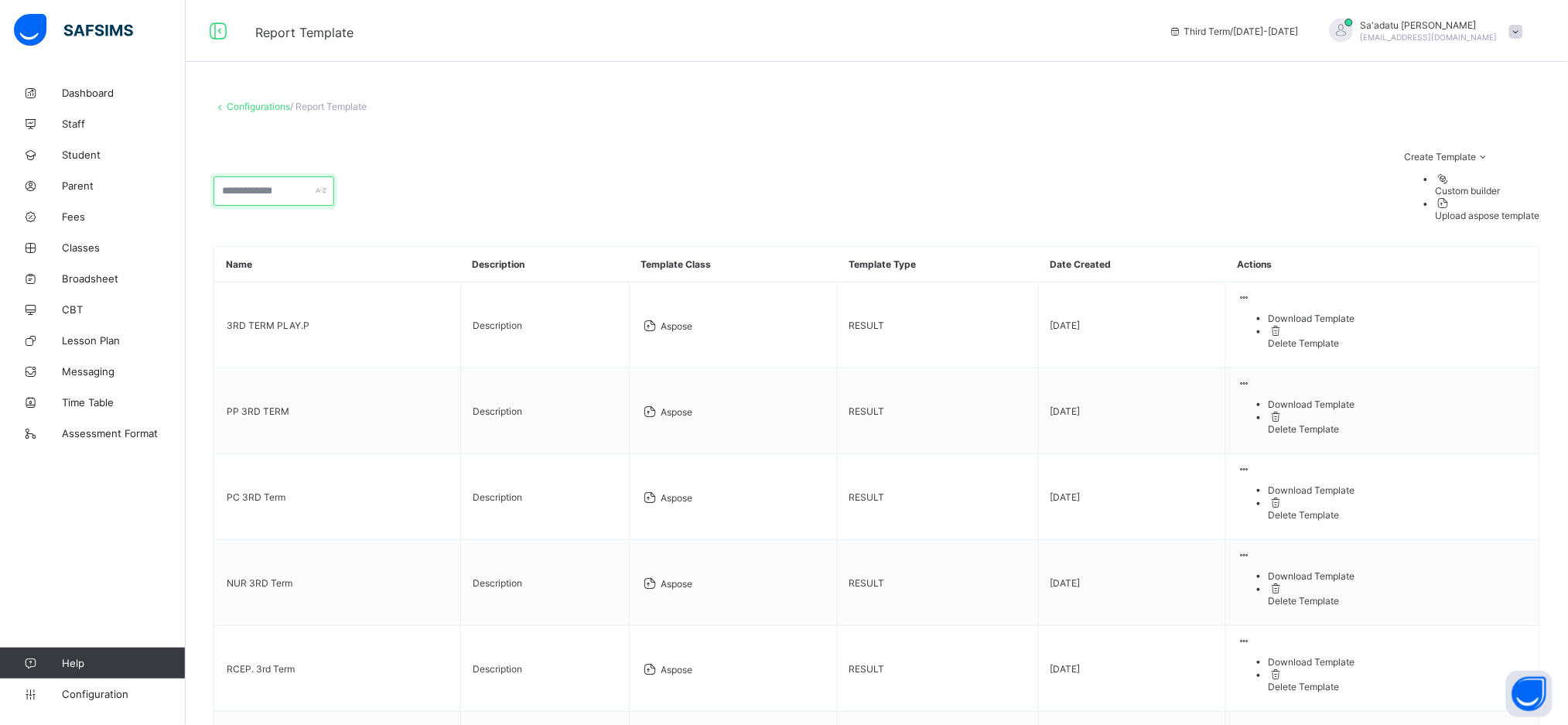
click at [298, 176] on input "text" at bounding box center [274, 190] width 121 height 29
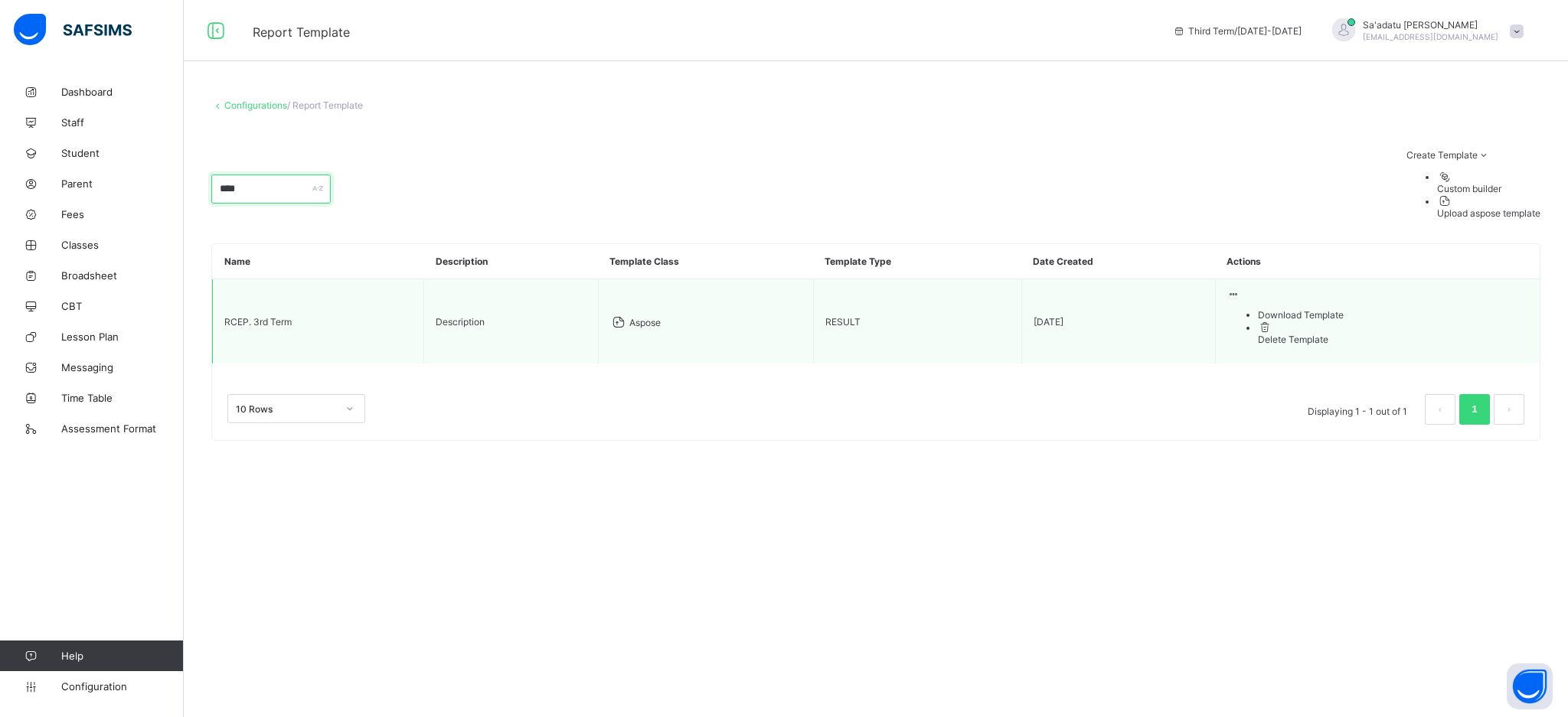
type input "****"
click at [1385, 309] on div "Download Template" at bounding box center [1393, 315] width 270 height 11
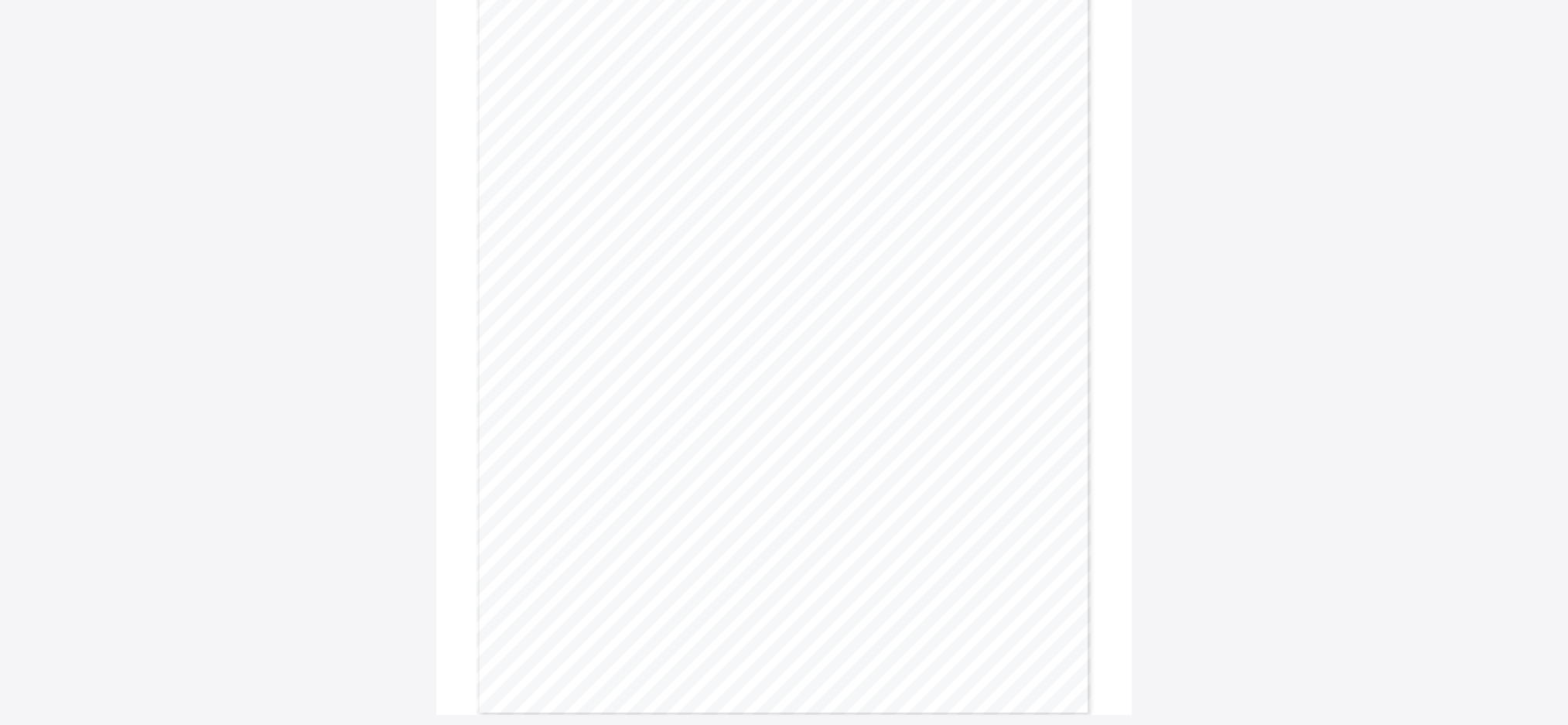
scroll to position [1014, 0]
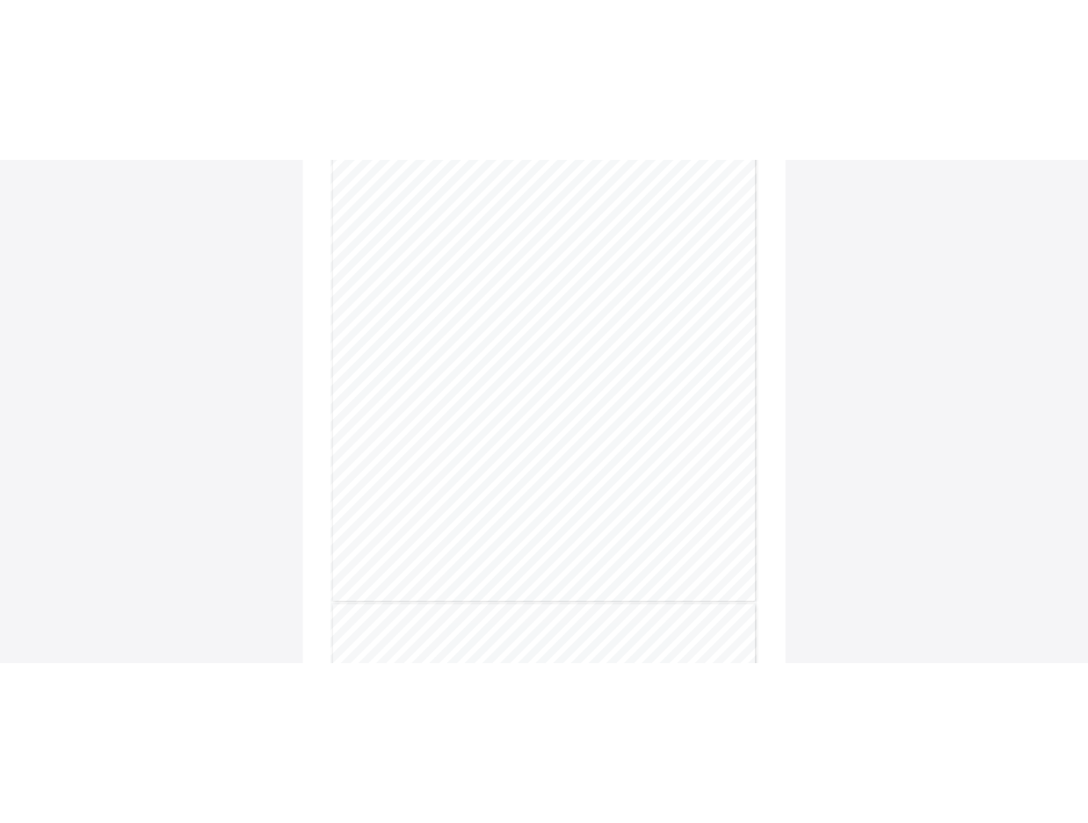
scroll to position [337, 0]
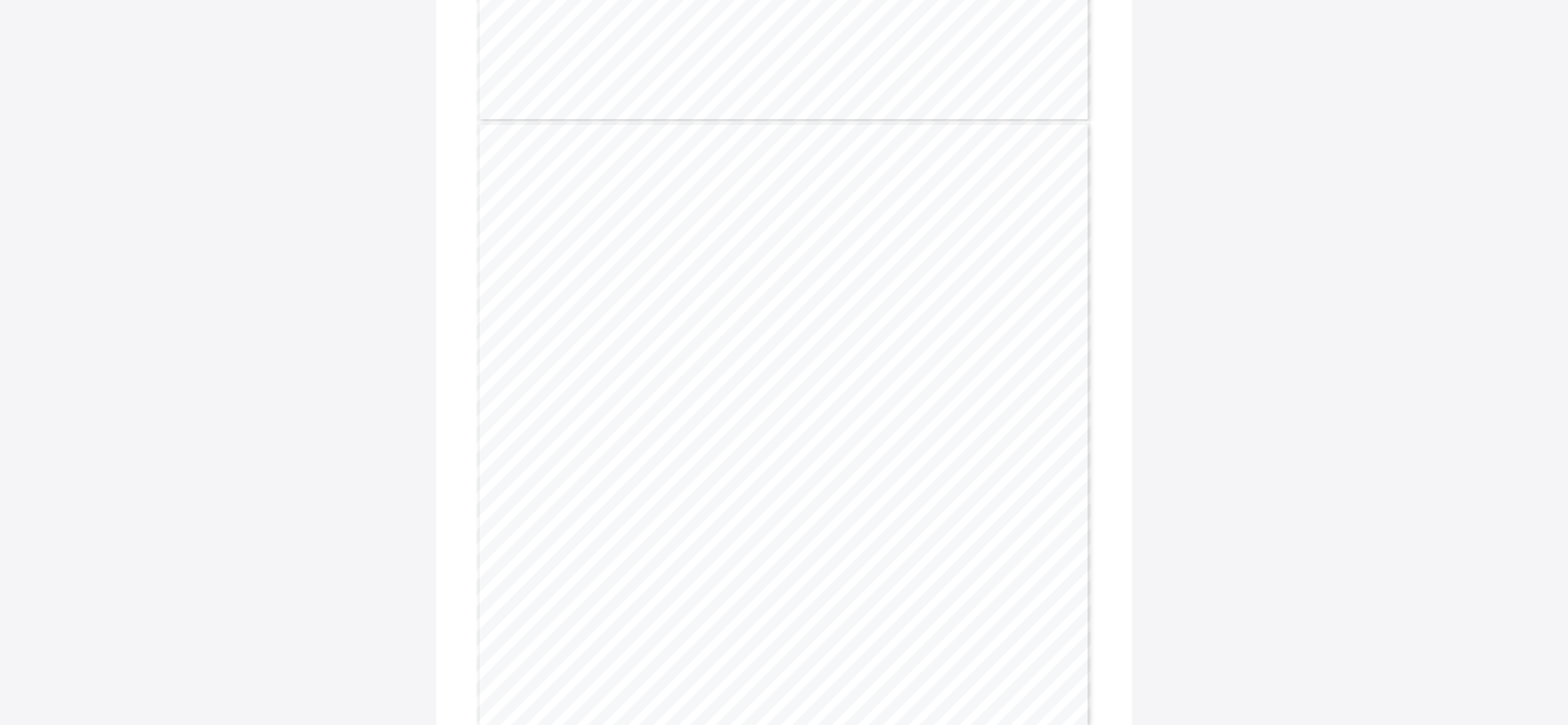
scroll to position [815, 0]
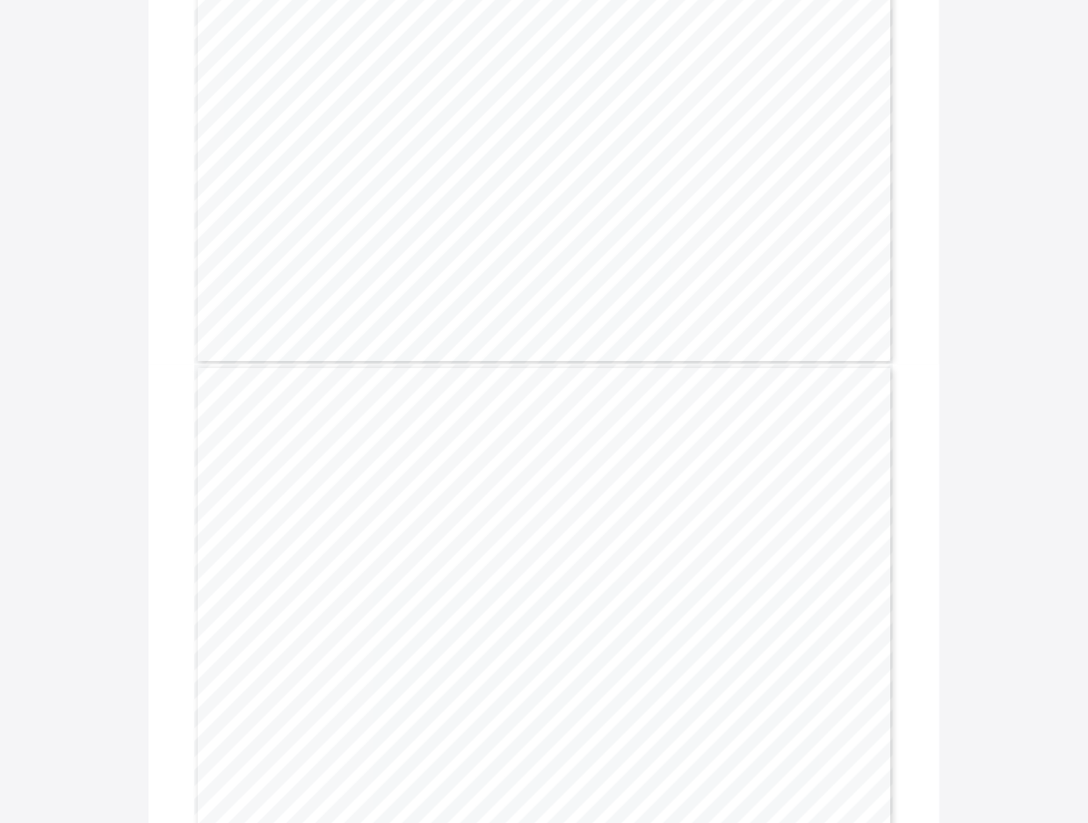
scroll to position [1607, 0]
